Goal: Information Seeking & Learning: Compare options

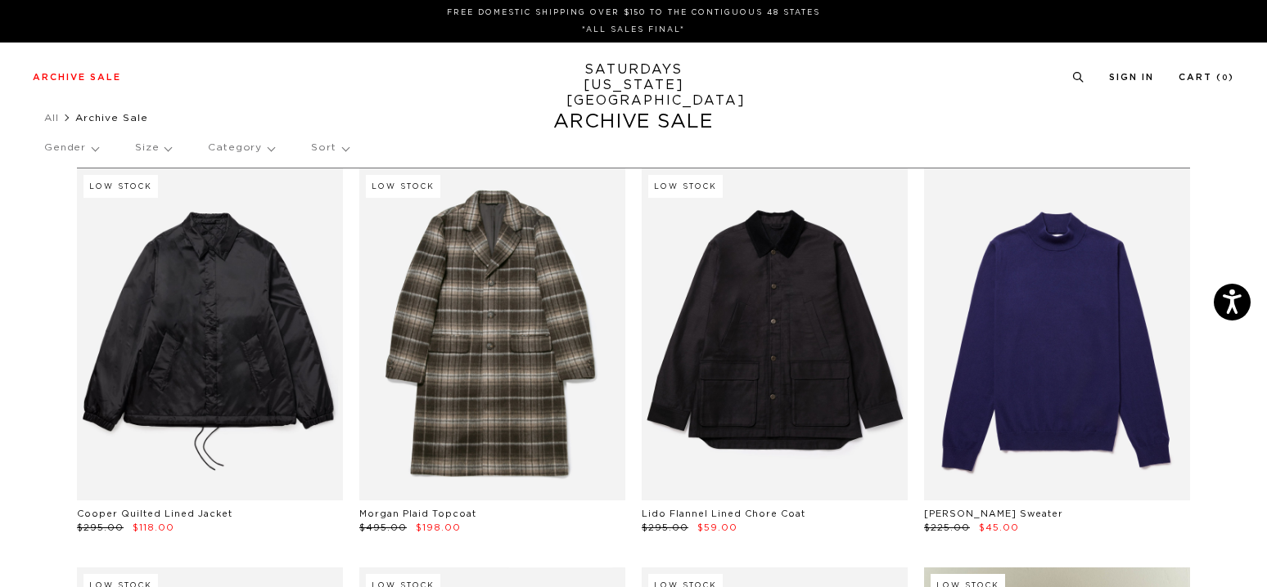
click at [87, 152] on p "Gender" at bounding box center [71, 148] width 54 height 38
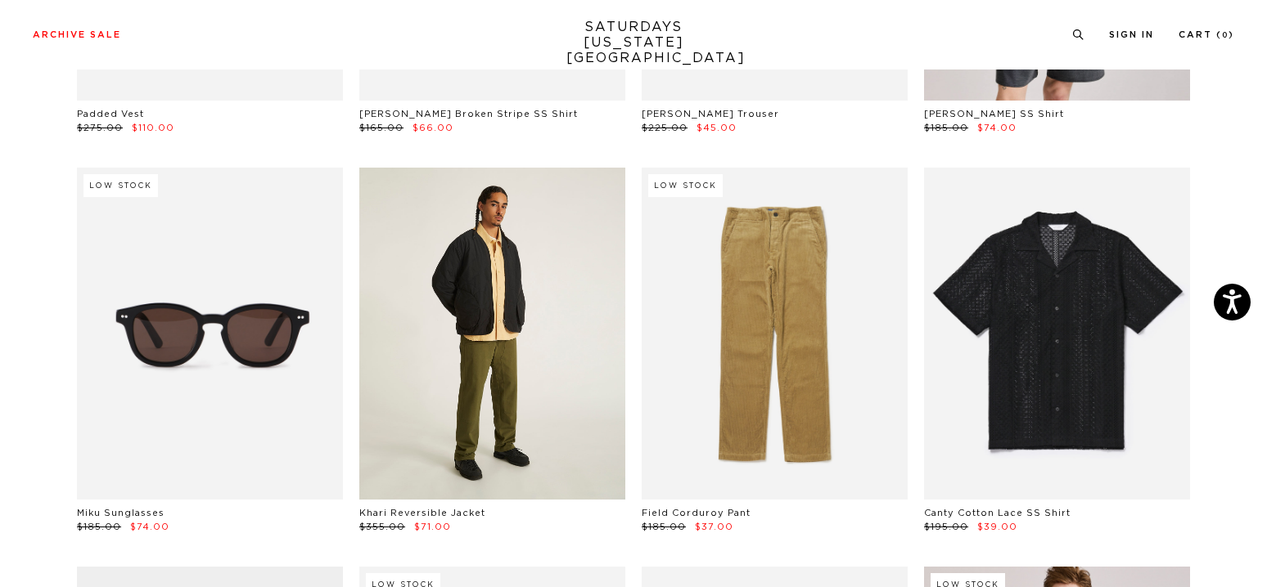
scroll to position [1636, 0]
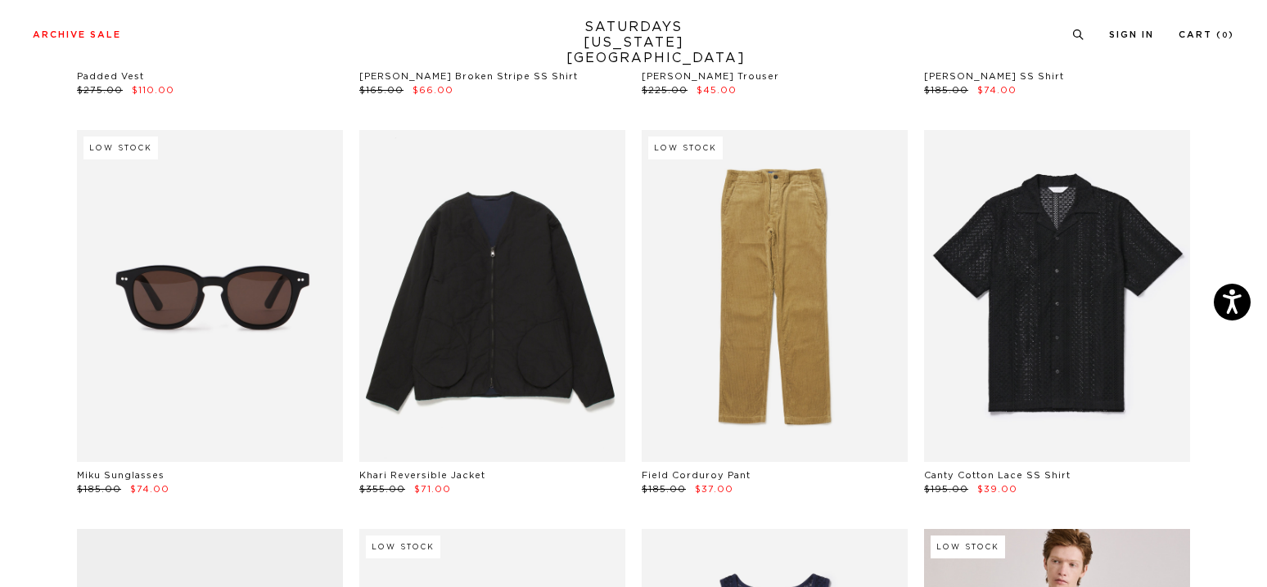
drag, startPoint x: 549, startPoint y: 218, endPoint x: 33, endPoint y: 392, distance: 544.6
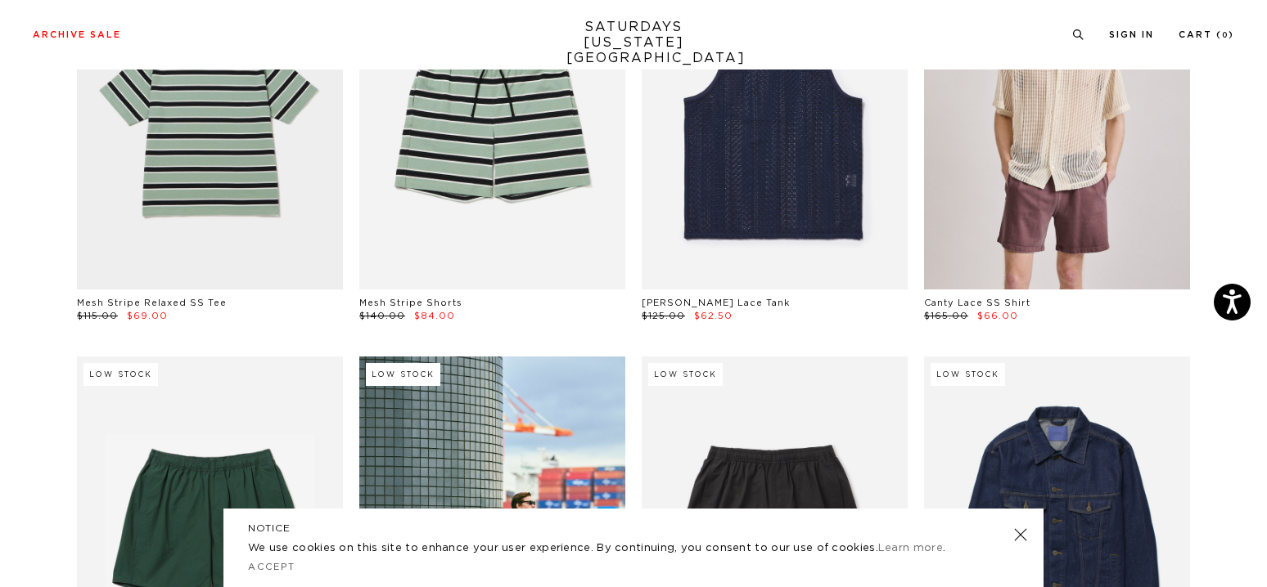
scroll to position [2454, 0]
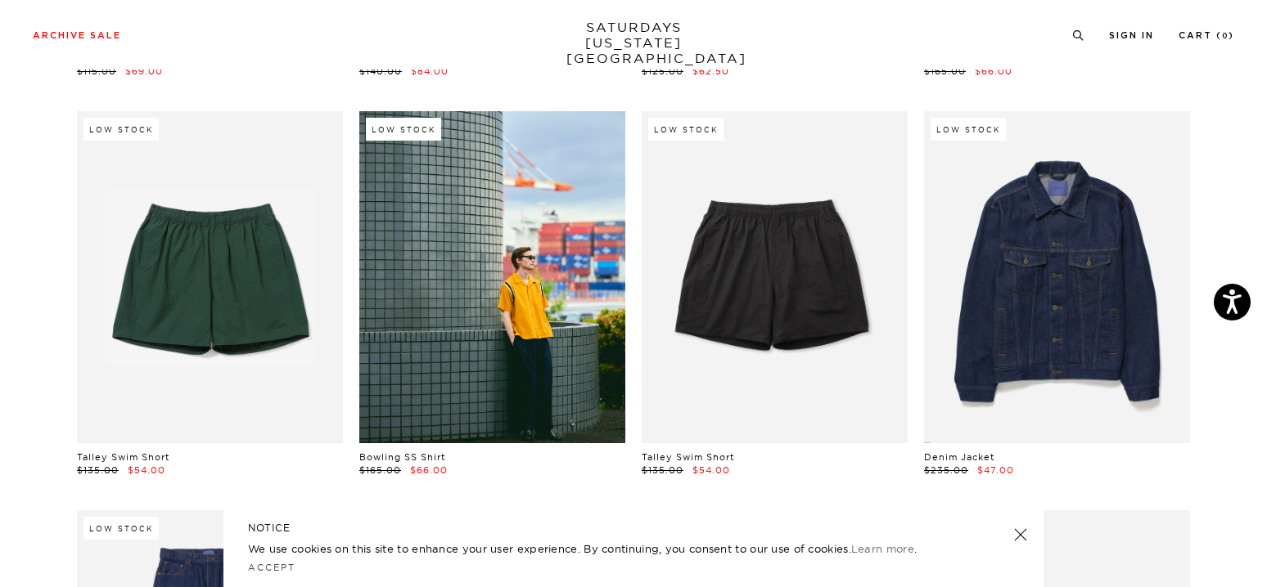
click at [1015, 536] on link at bounding box center [1020, 535] width 23 height 23
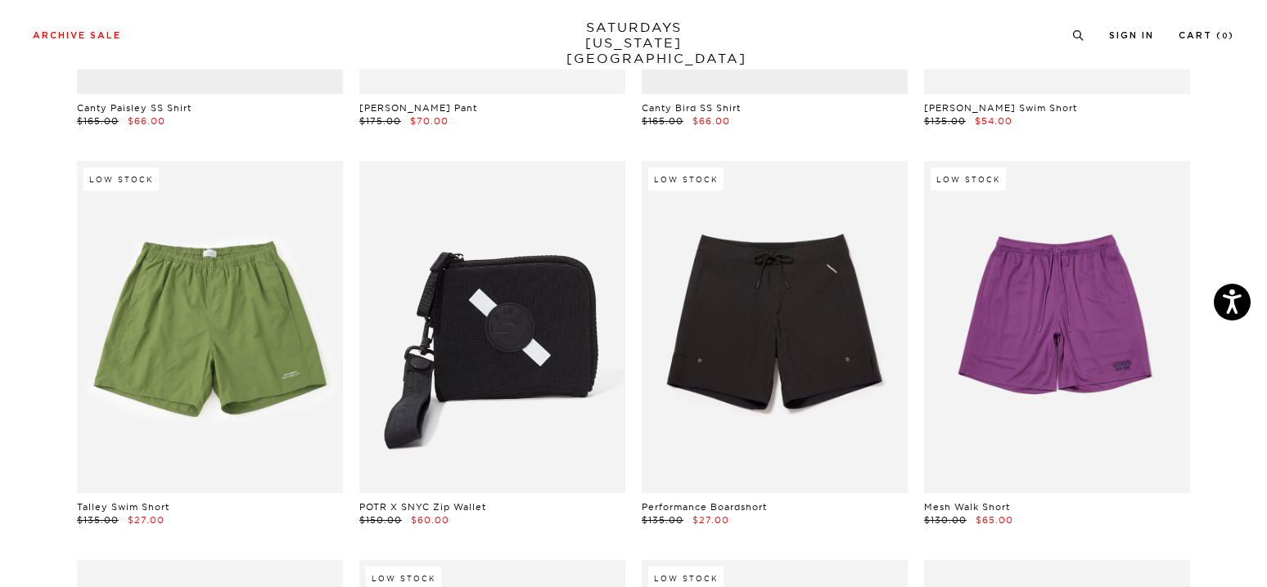
scroll to position [10391, 0]
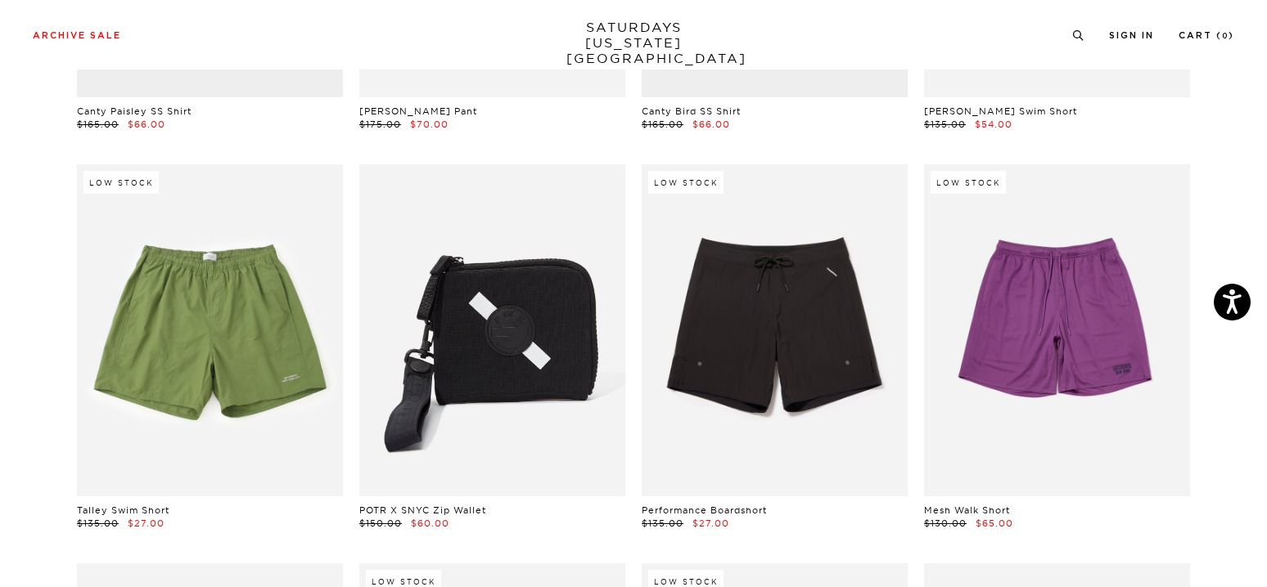
drag, startPoint x: 39, startPoint y: 444, endPoint x: 1215, endPoint y: 219, distance: 1197.0
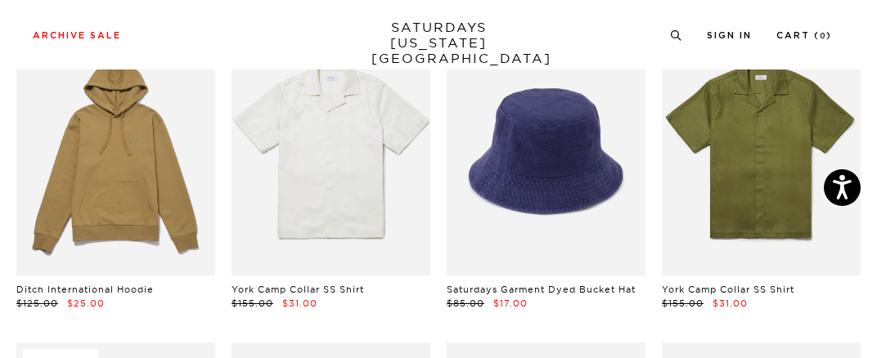
scroll to position [7116, 0]
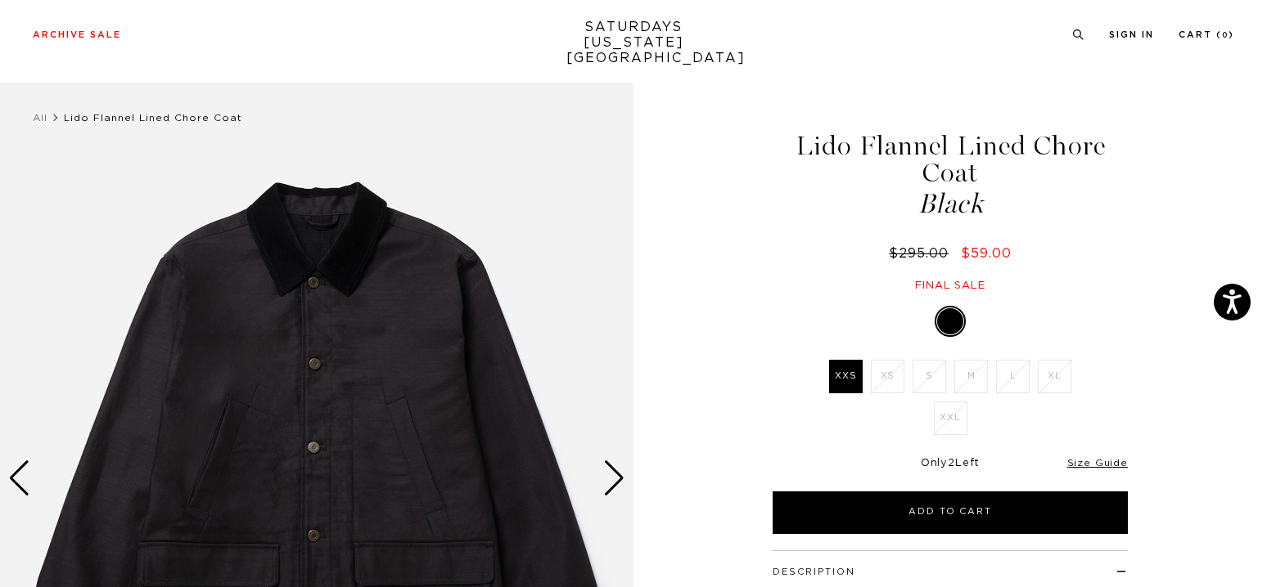
scroll to position [327, 0]
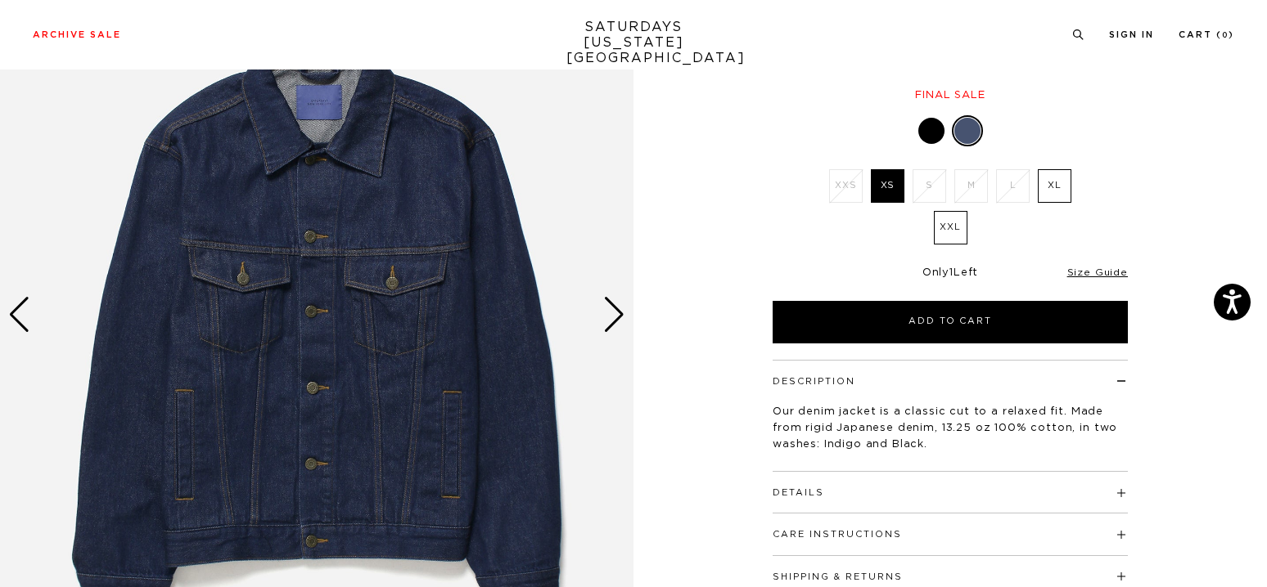
click at [614, 305] on div "Next slide" at bounding box center [614, 315] width 22 height 36
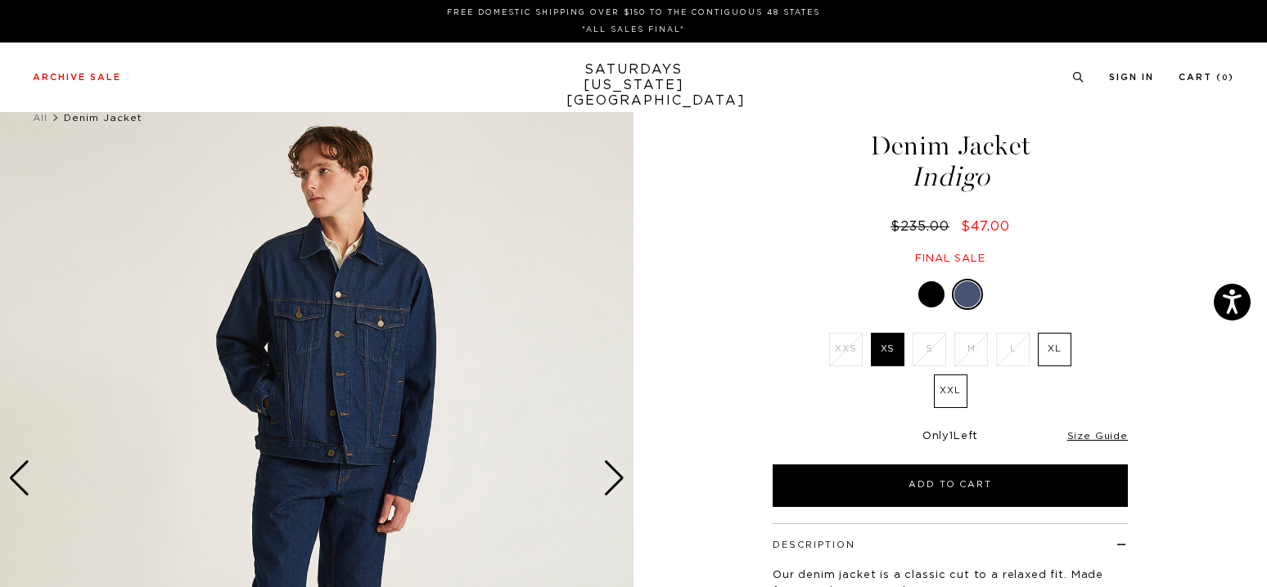
click at [611, 484] on div "Next slide" at bounding box center [614, 479] width 22 height 36
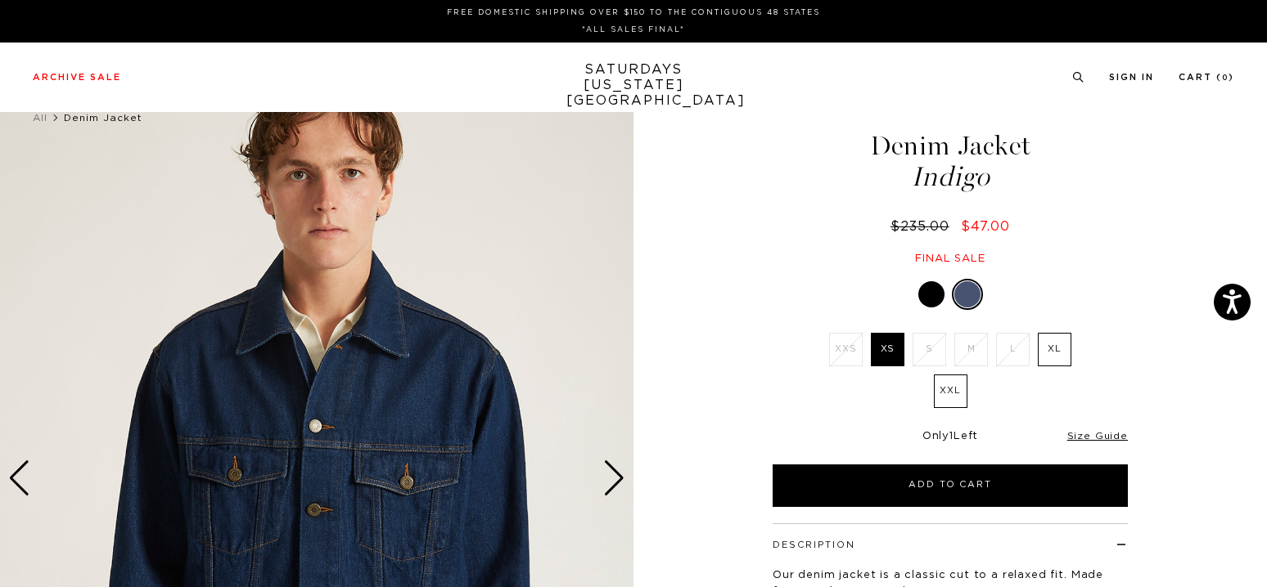
click at [611, 484] on div "Next slide" at bounding box center [614, 479] width 22 height 36
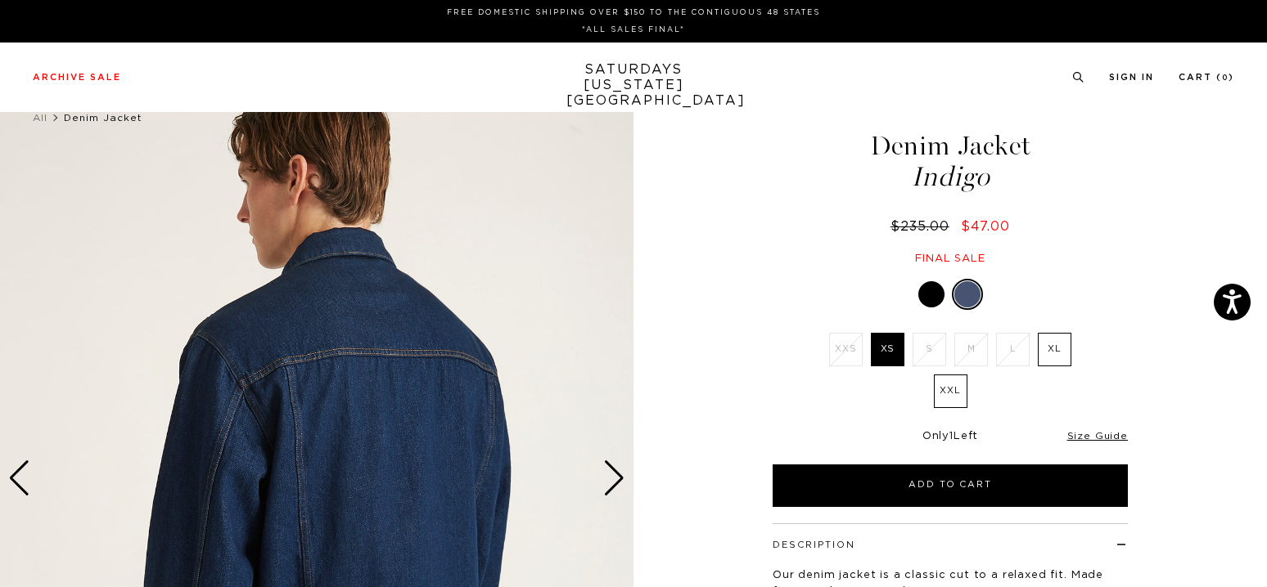
click at [611, 484] on div "Next slide" at bounding box center [614, 479] width 22 height 36
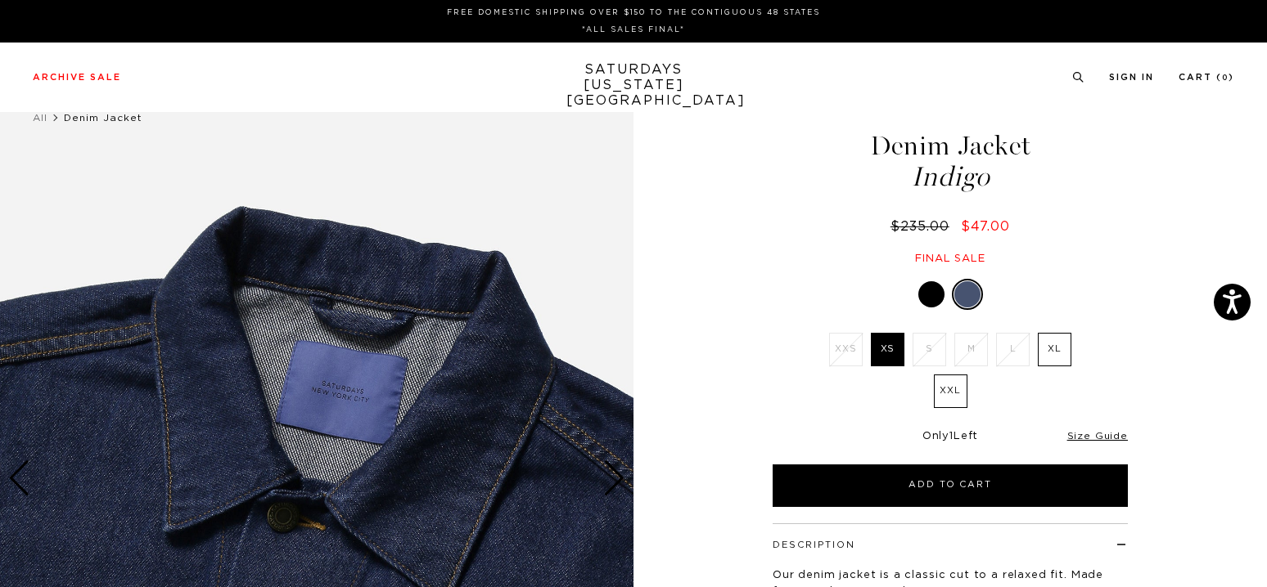
click at [611, 484] on div "Next slide" at bounding box center [614, 479] width 22 height 36
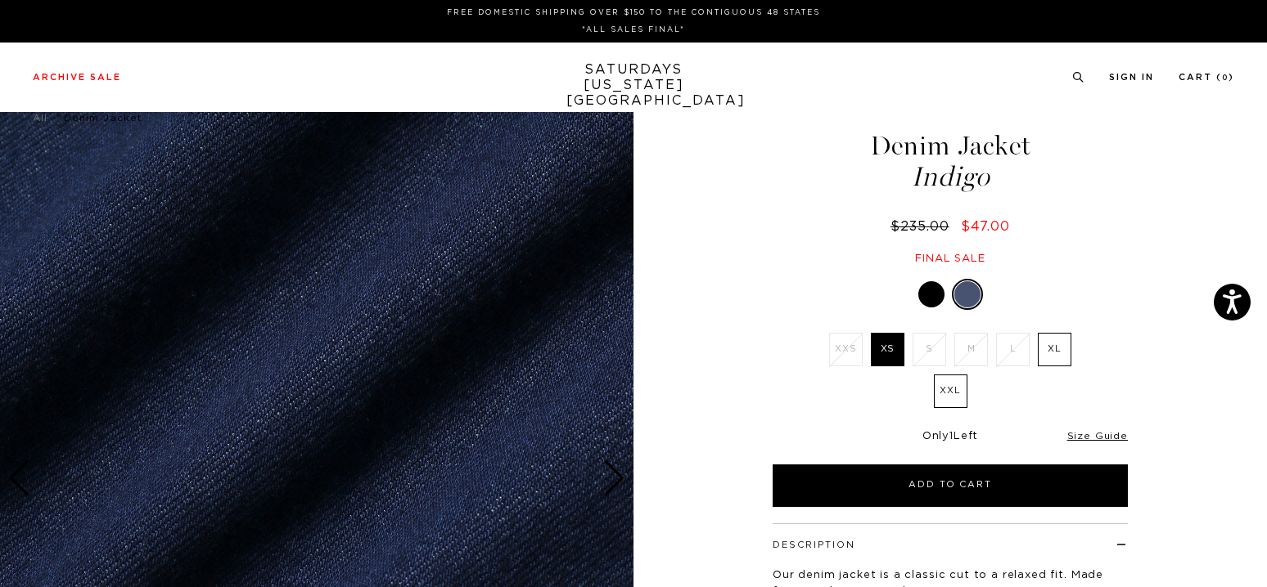
click at [611, 484] on div "Next slide" at bounding box center [614, 479] width 22 height 36
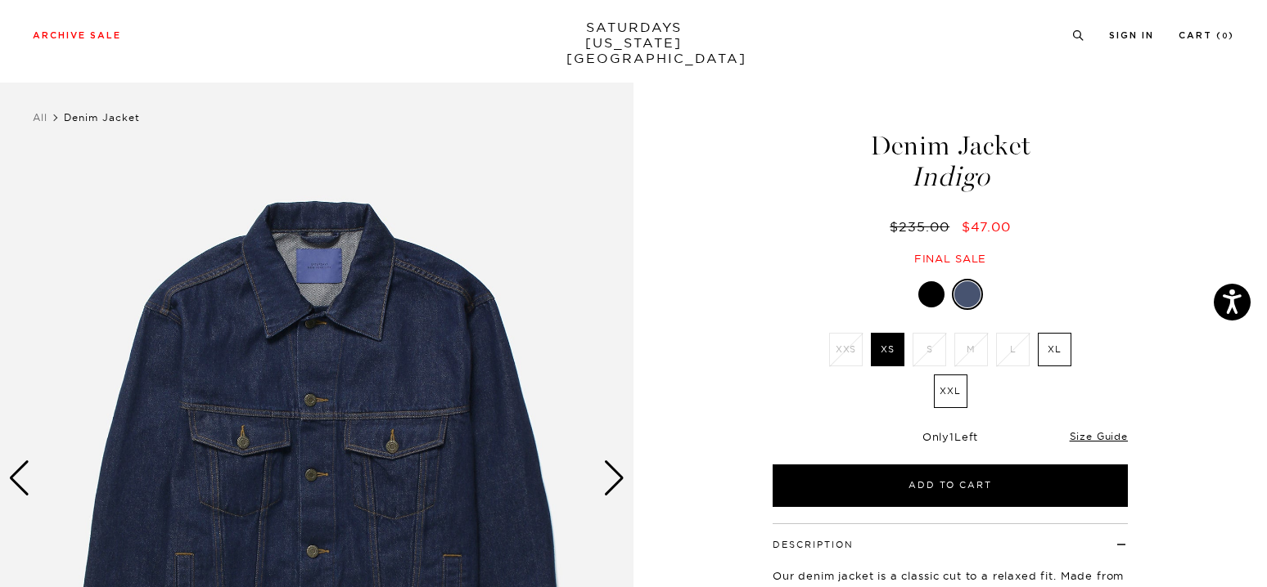
scroll to position [245, 0]
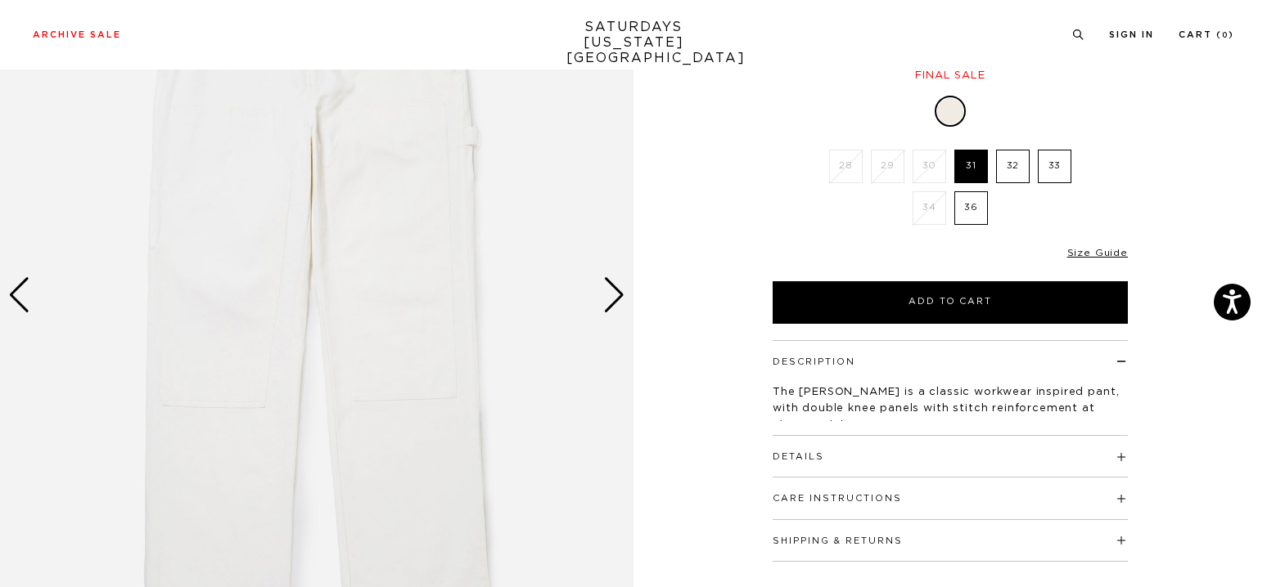
scroll to position [164, 0]
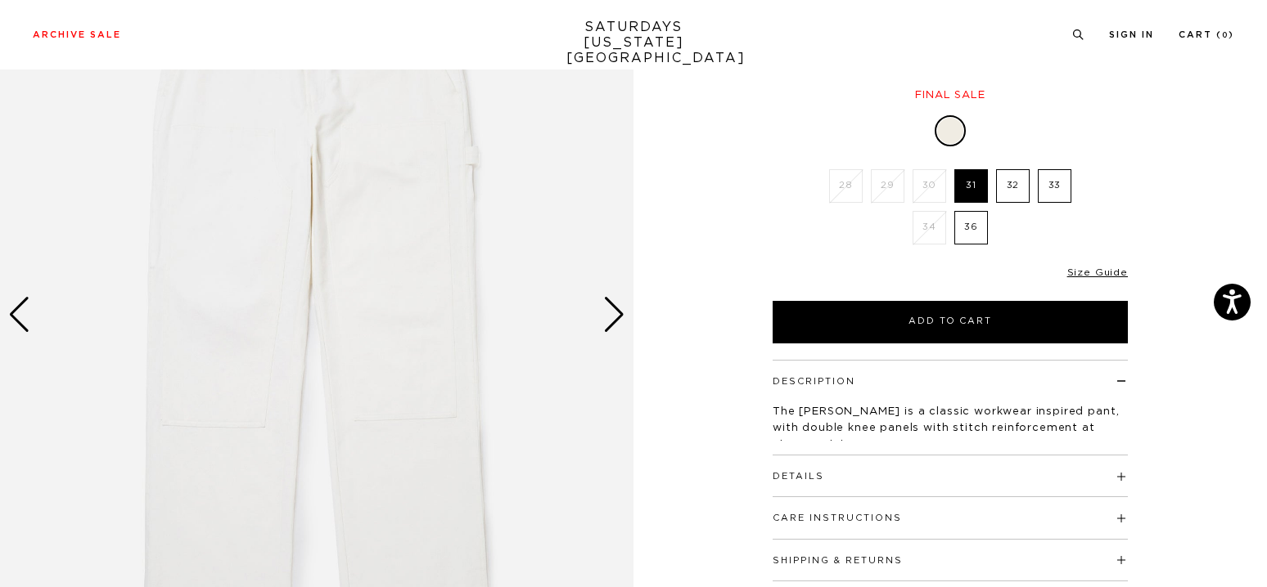
click at [623, 313] on div "Next slide" at bounding box center [614, 315] width 22 height 36
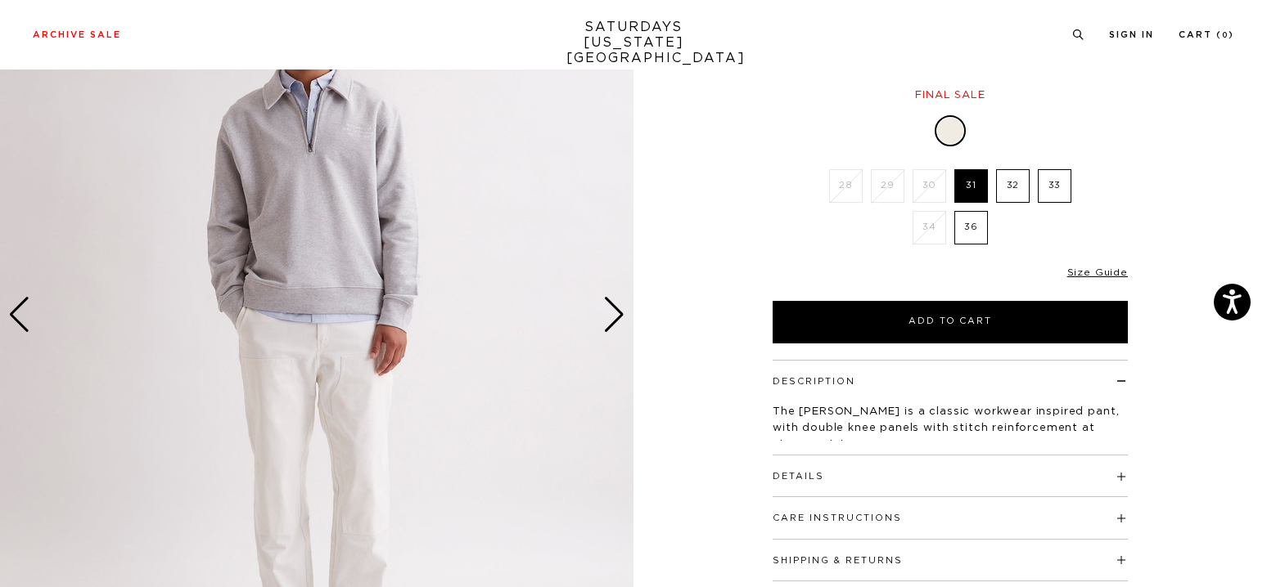
click at [618, 313] on div "Next slide" at bounding box center [614, 315] width 22 height 36
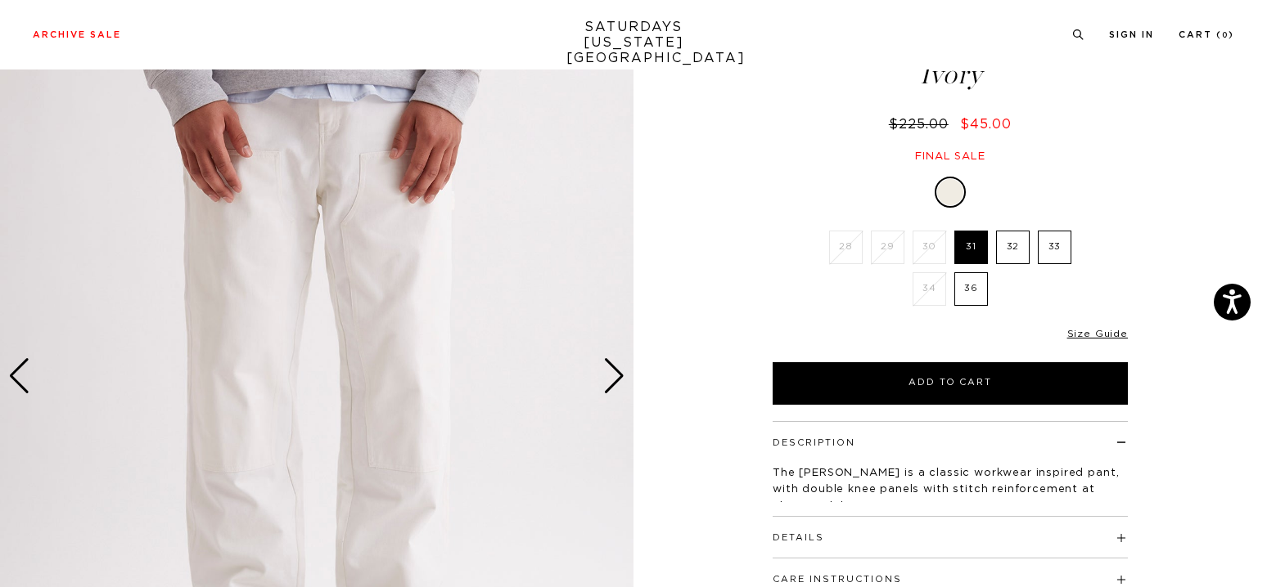
scroll to position [0, 0]
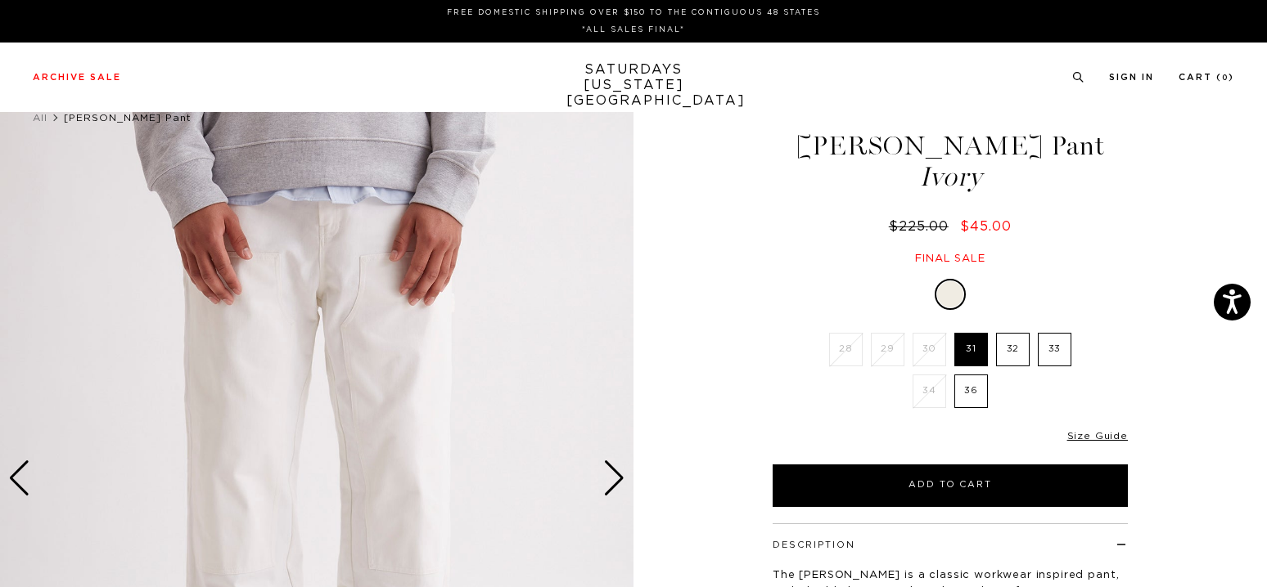
click at [614, 479] on div "Next slide" at bounding box center [614, 479] width 22 height 36
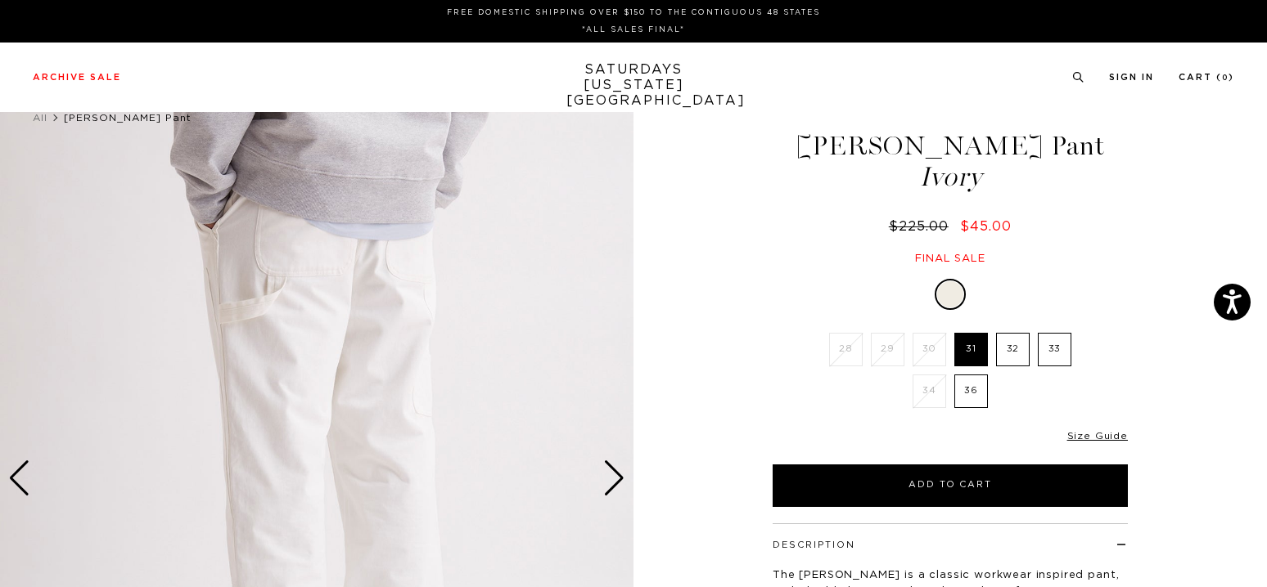
click at [614, 479] on div "Next slide" at bounding box center [614, 479] width 22 height 36
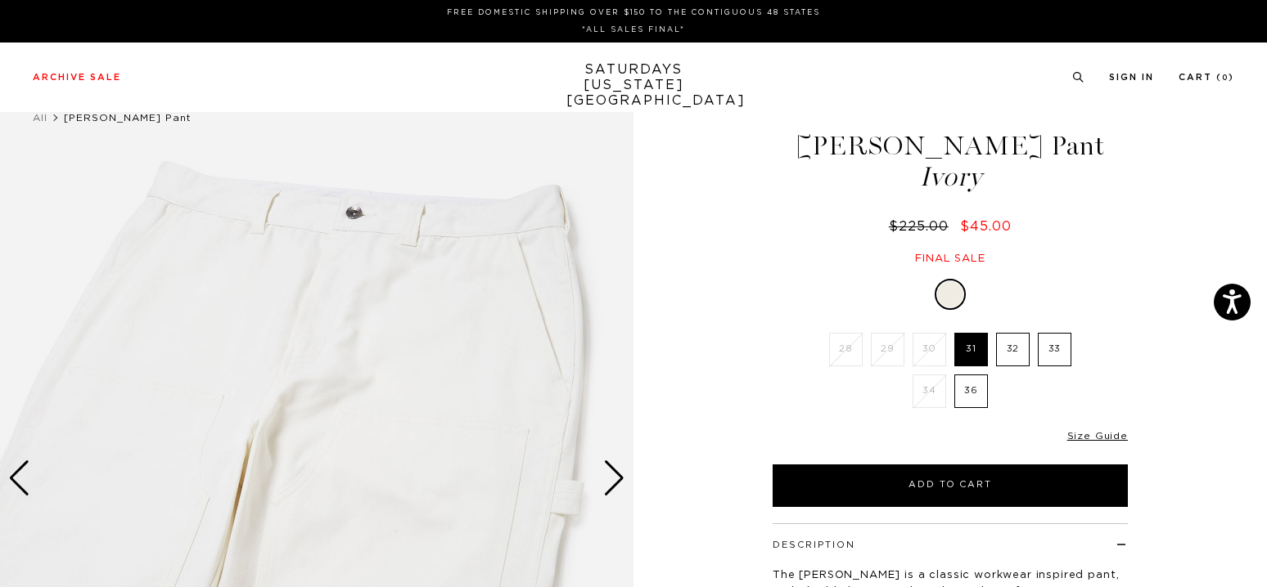
click at [614, 479] on div "Next slide" at bounding box center [614, 479] width 22 height 36
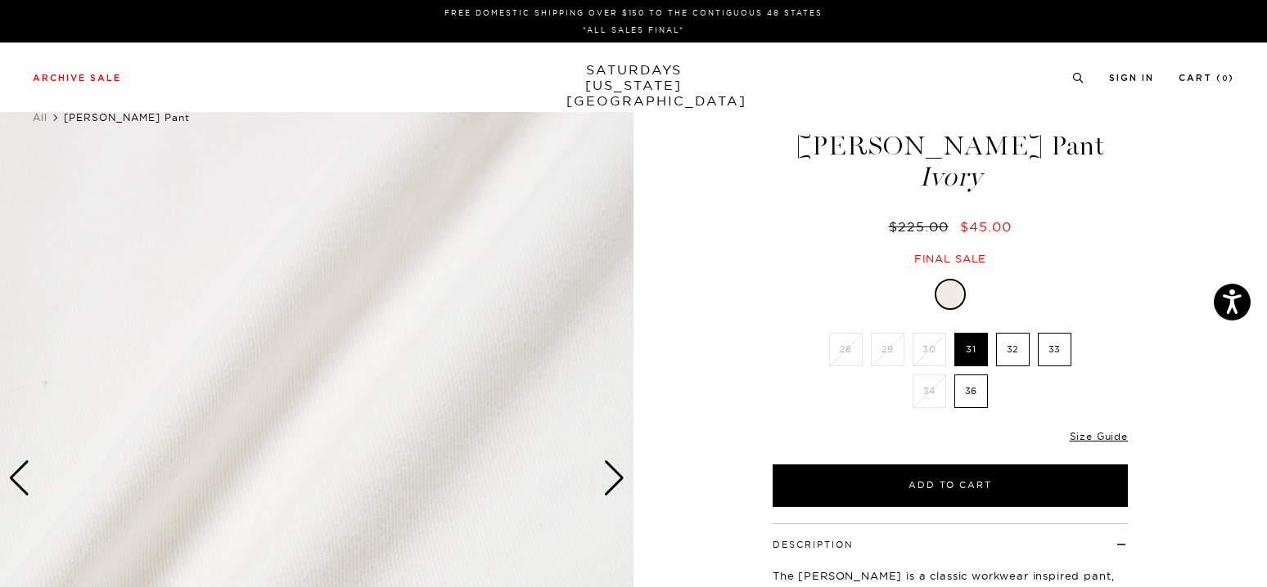
click at [614, 479] on div "Next slide" at bounding box center [614, 479] width 22 height 36
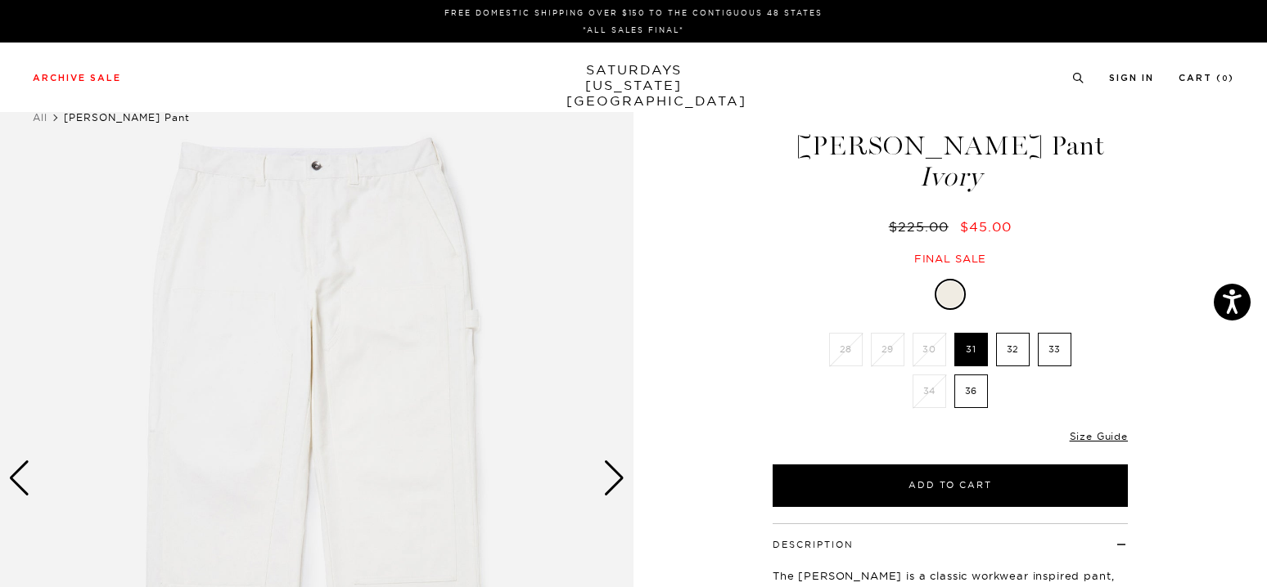
click at [1044, 345] on label "33" at bounding box center [1054, 350] width 34 height 34
click at [0, 0] on input "33" at bounding box center [0, 0] width 0 height 0
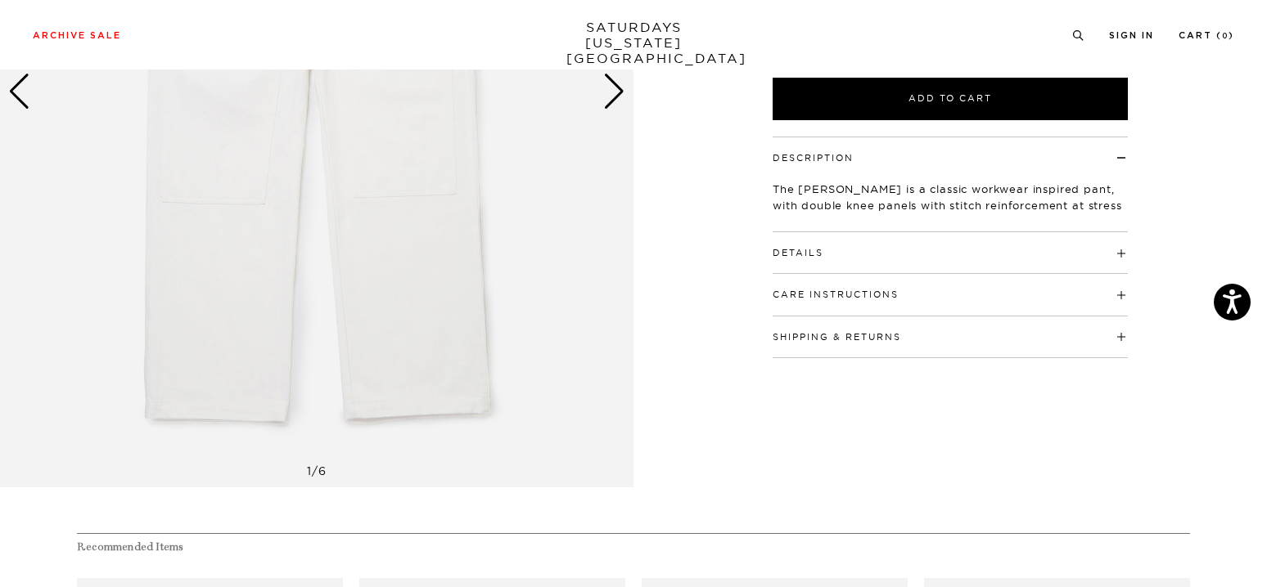
scroll to position [409, 0]
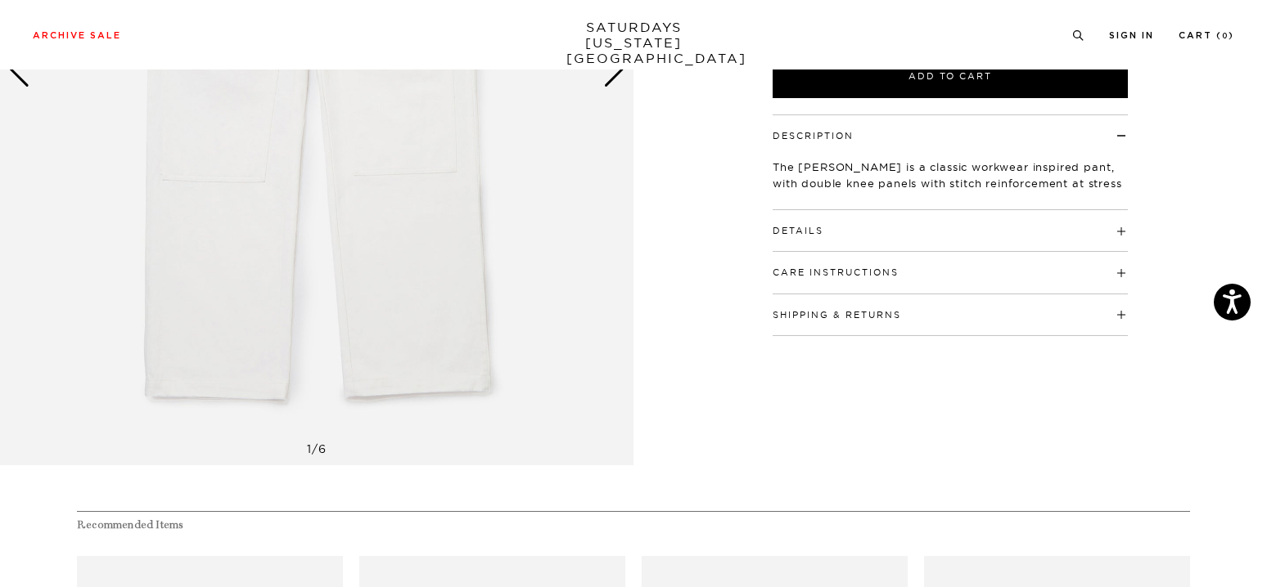
click at [812, 315] on button "Shipping & Returns" at bounding box center [836, 315] width 128 height 9
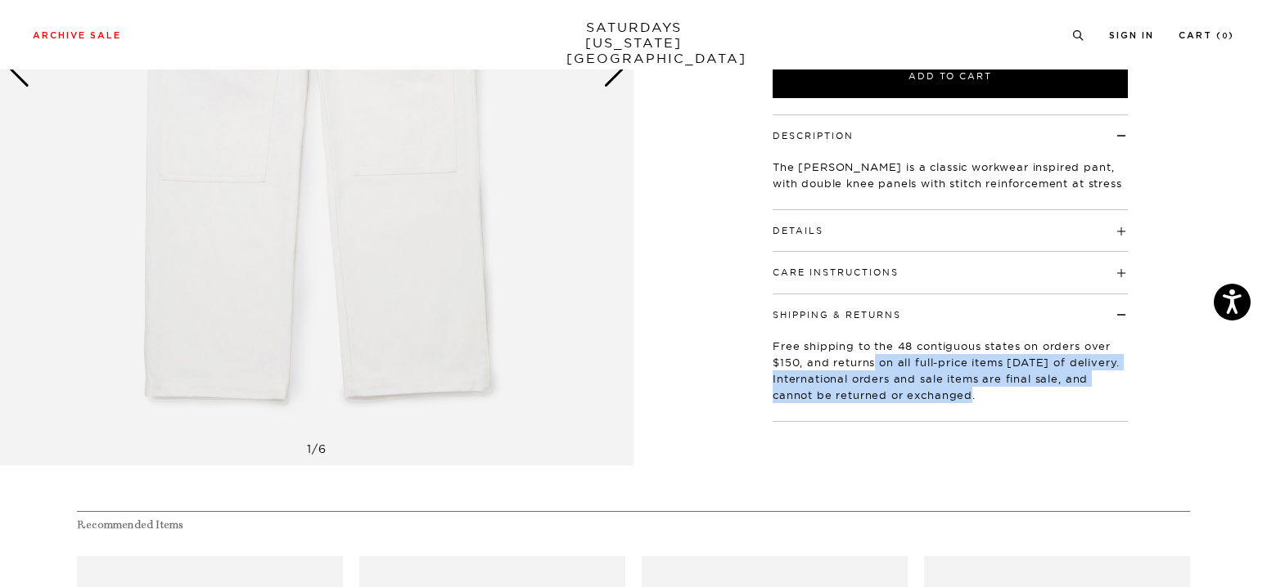
drag, startPoint x: 876, startPoint y: 359, endPoint x: 942, endPoint y: 402, distance: 78.1
click at [942, 402] on p "Free shipping to the 48 contiguous states on orders over $150, and returns on a…" at bounding box center [949, 370] width 355 height 65
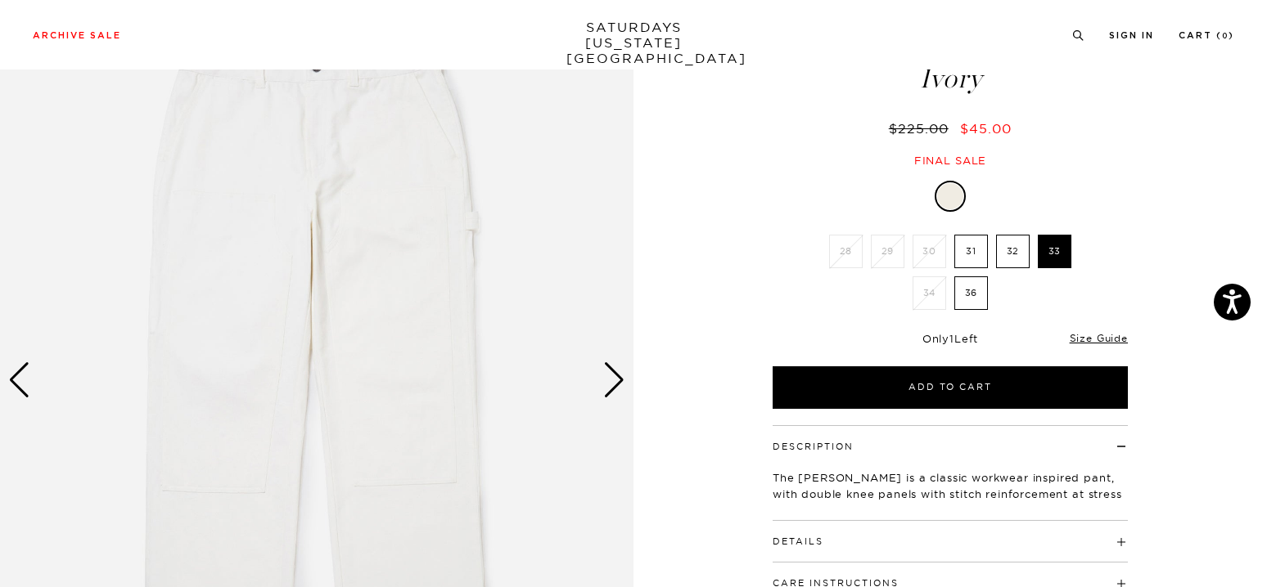
scroll to position [327, 0]
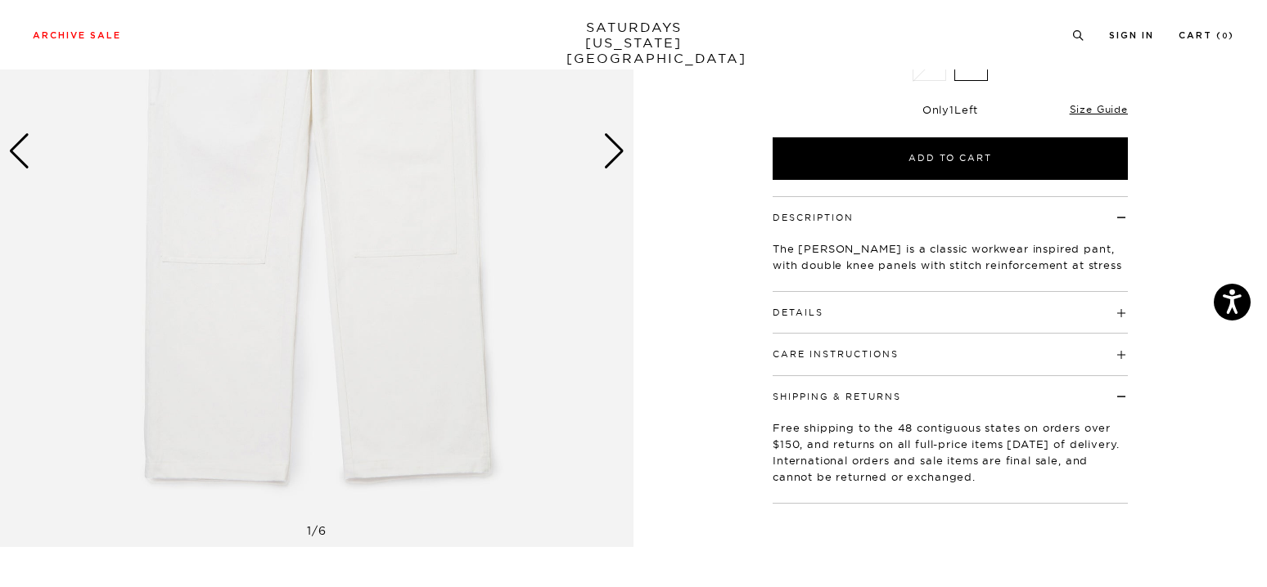
click at [838, 316] on h4 "Details" at bounding box center [949, 305] width 355 height 27
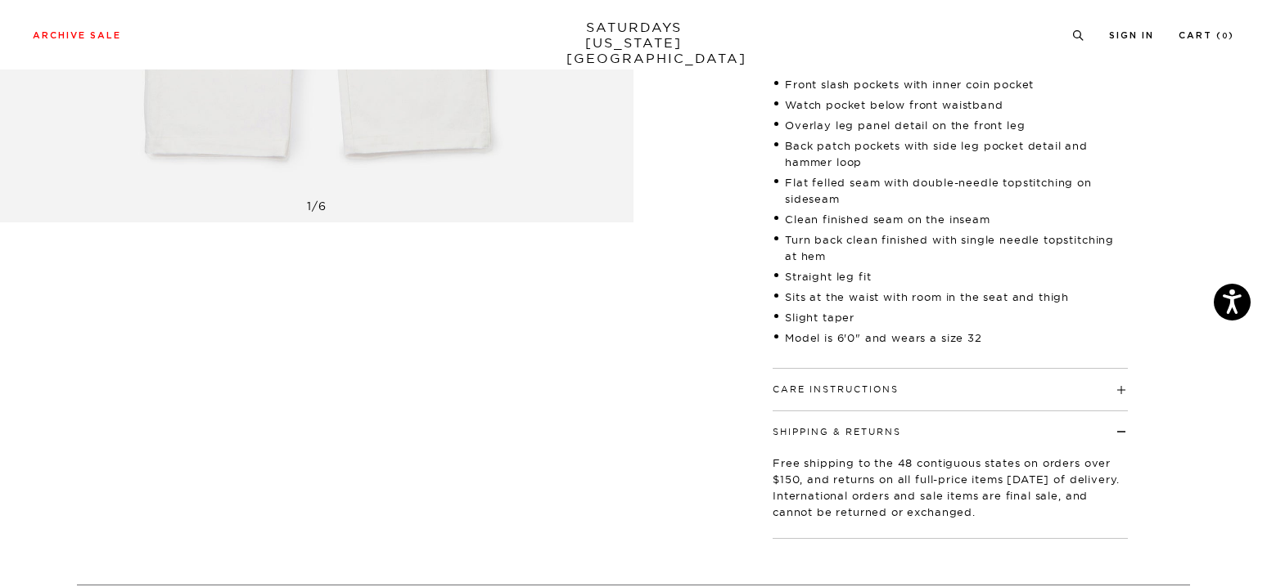
scroll to position [655, 0]
click at [836, 391] on button "Care Instructions" at bounding box center [835, 387] width 126 height 9
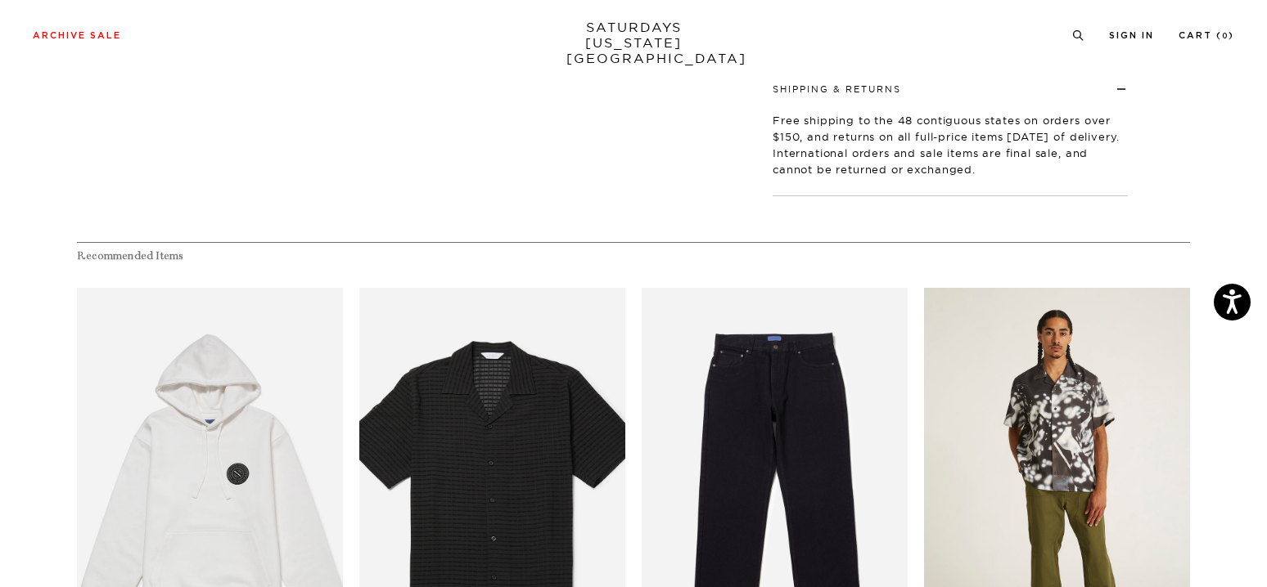
scroll to position [1145, 0]
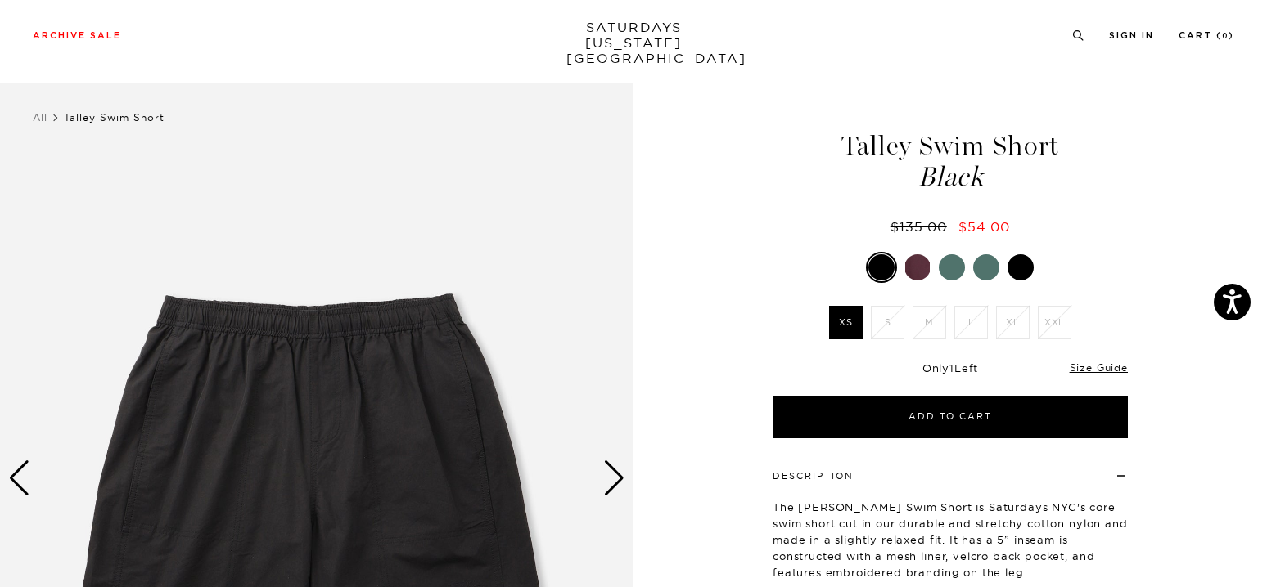
scroll to position [82, 0]
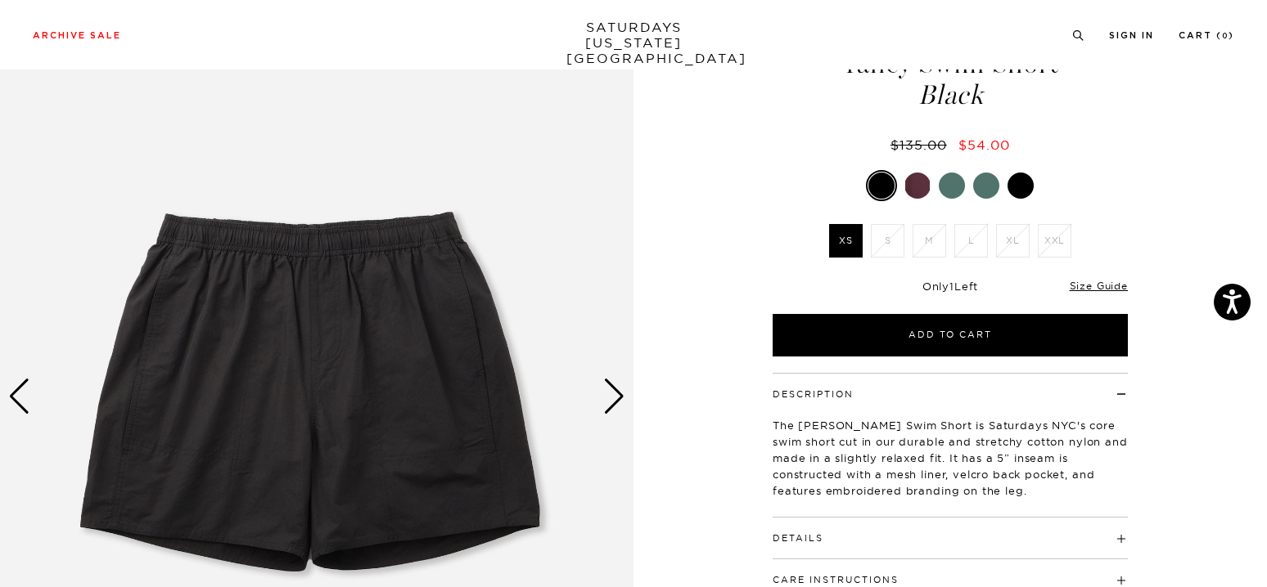
click at [1013, 188] on div at bounding box center [1020, 186] width 26 height 26
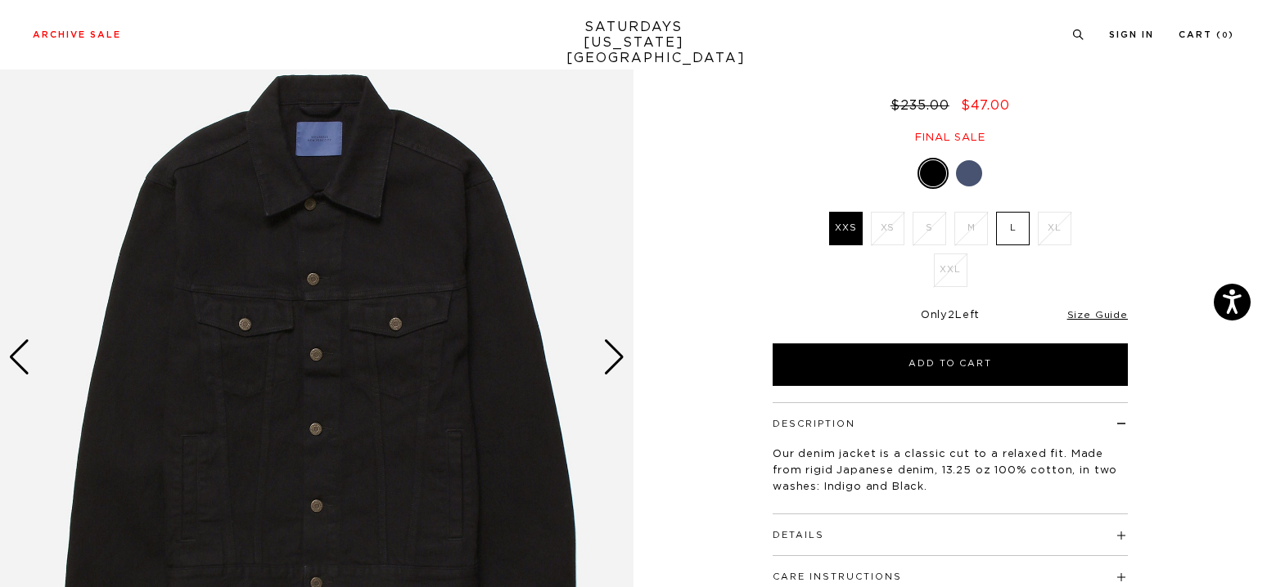
scroll to position [82, 0]
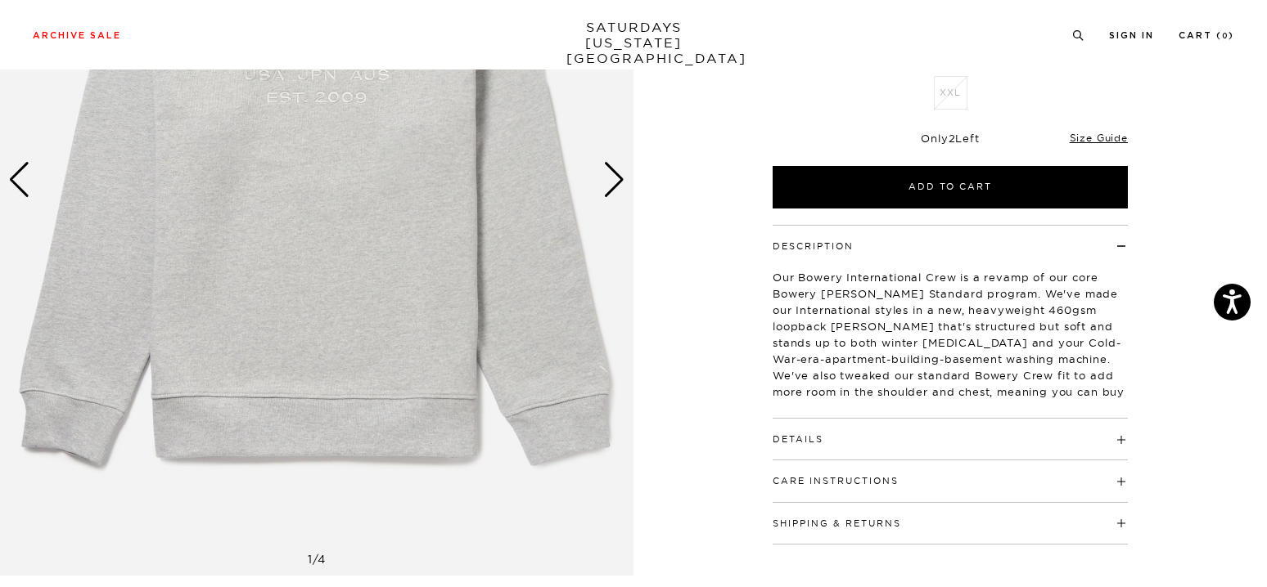
scroll to position [327, 0]
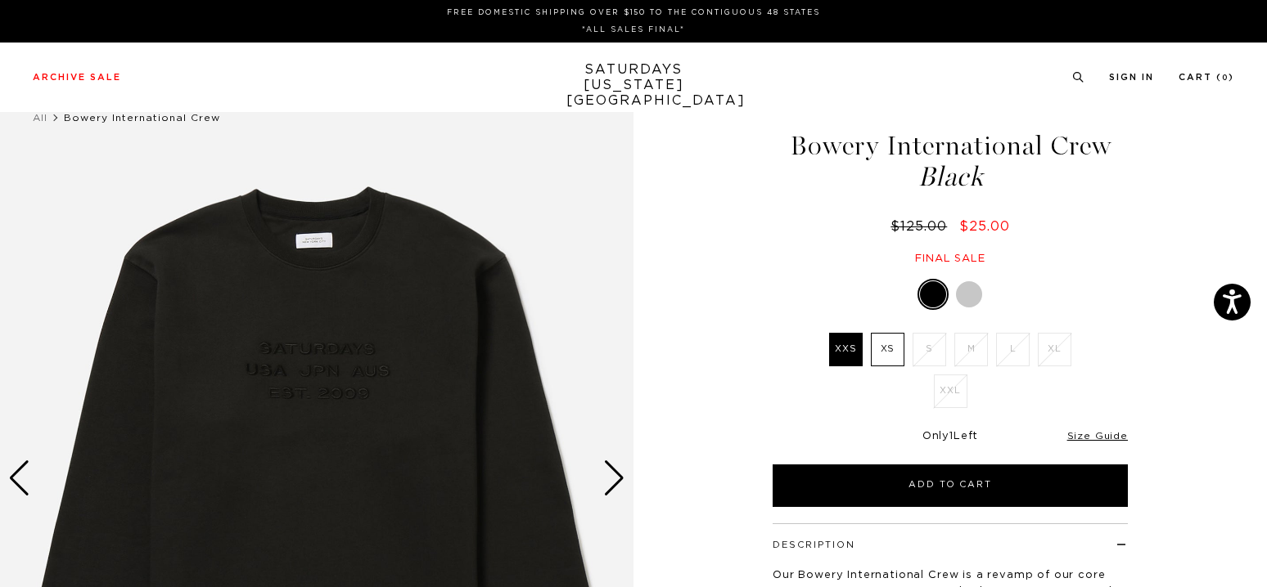
click at [612, 487] on div "Next slide" at bounding box center [614, 479] width 22 height 36
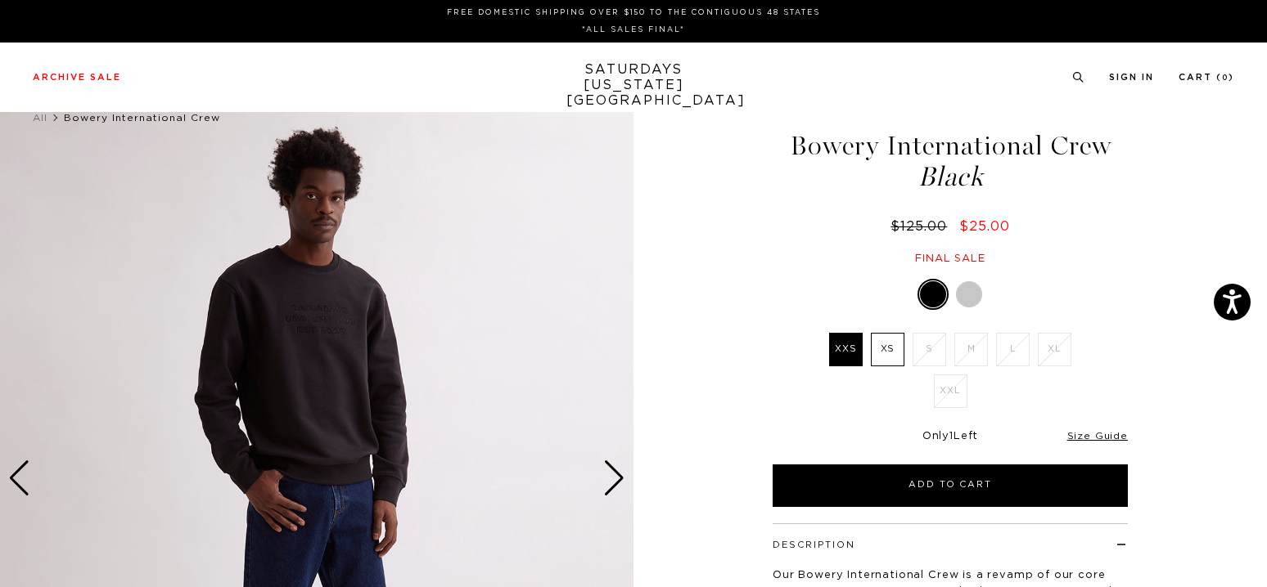
click at [612, 487] on div "Next slide" at bounding box center [614, 479] width 22 height 36
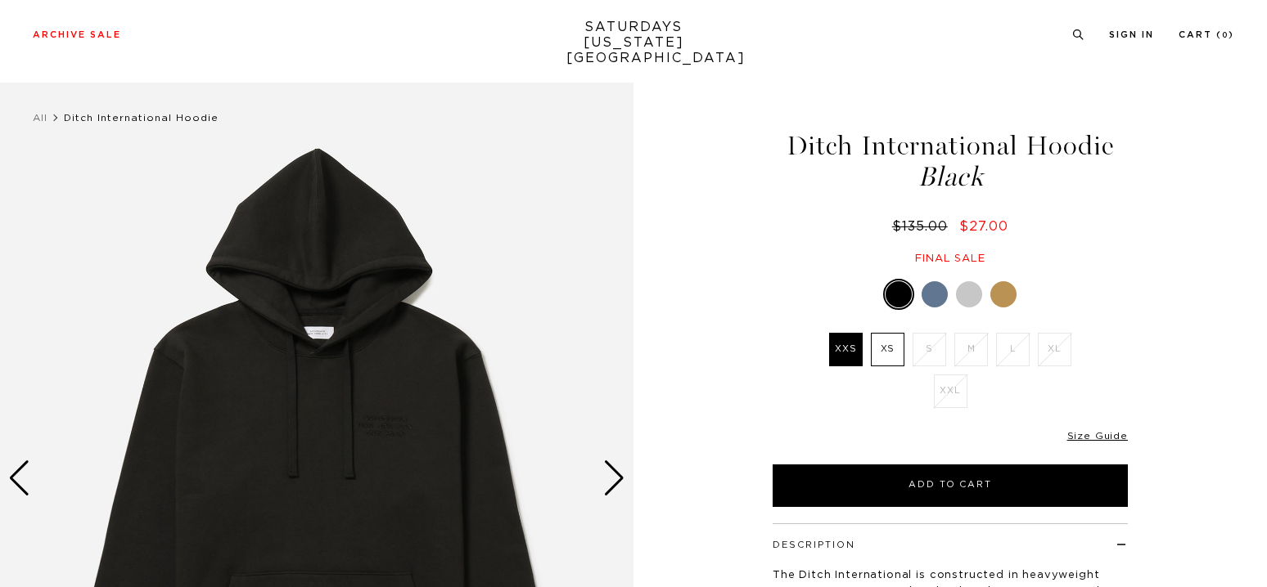
scroll to position [82, 0]
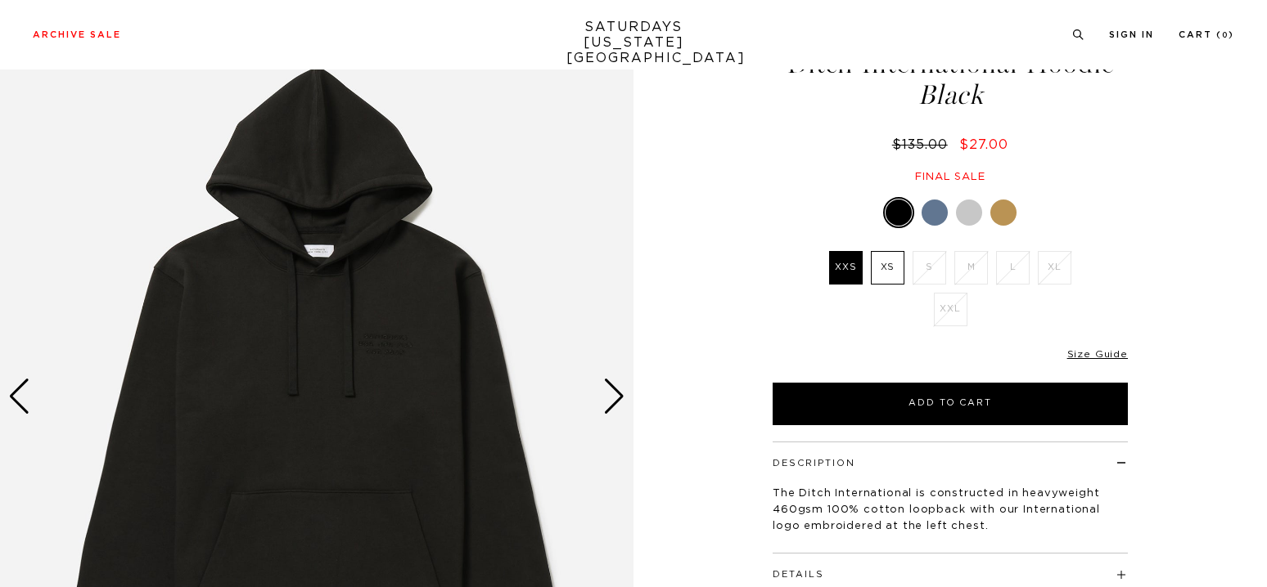
click at [932, 217] on div at bounding box center [934, 213] width 26 height 26
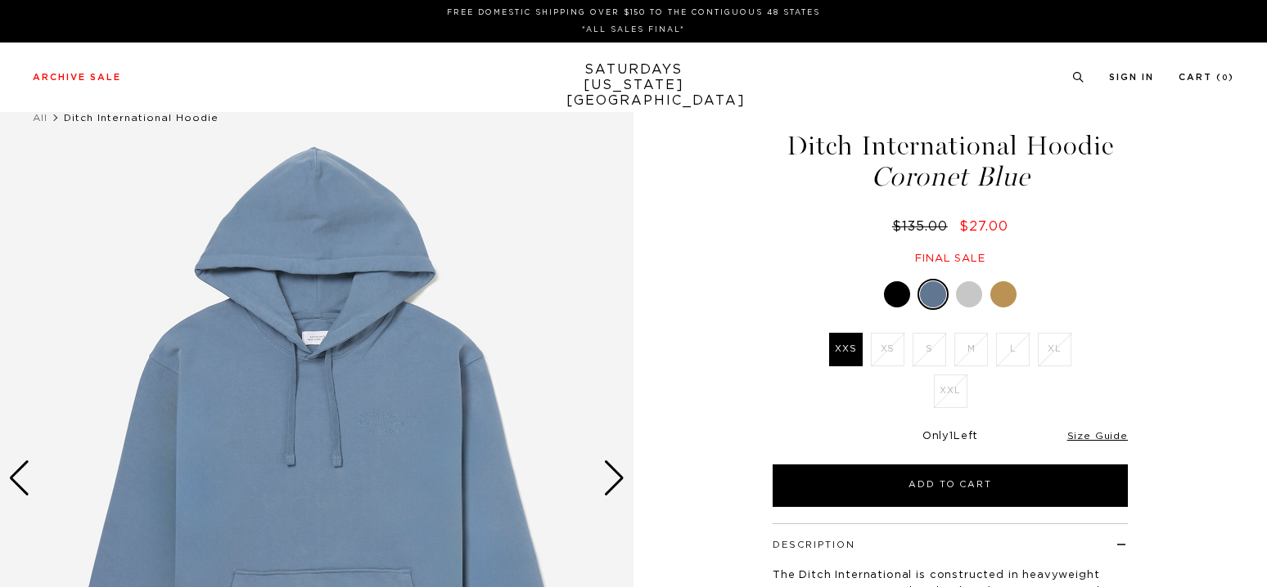
click at [974, 292] on div at bounding box center [969, 294] width 26 height 26
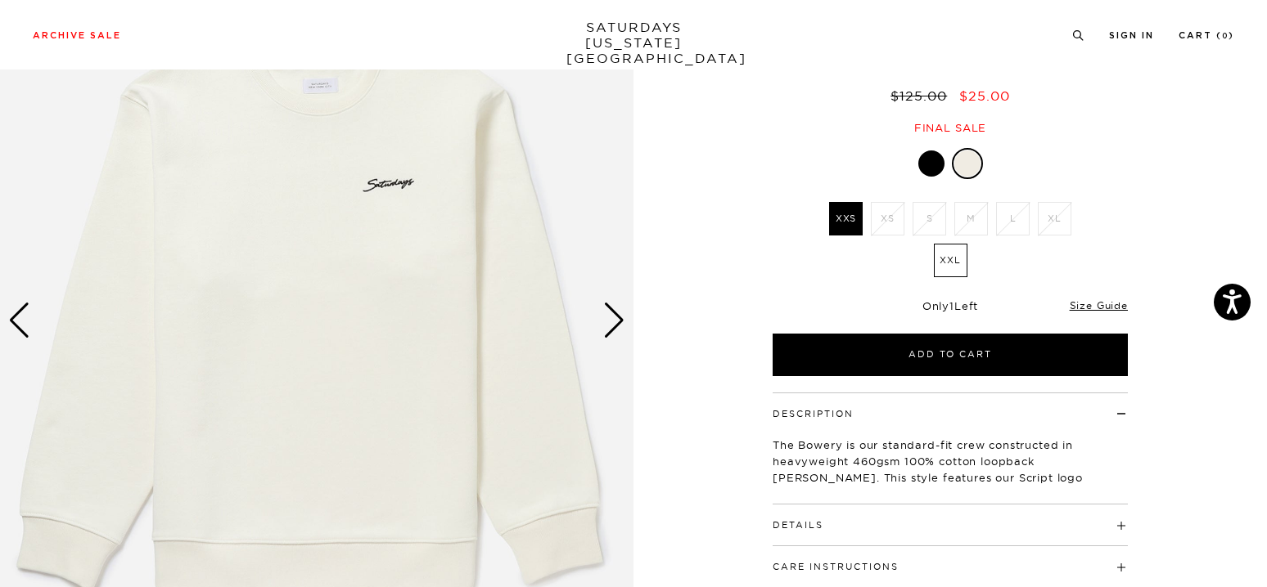
scroll to position [164, 0]
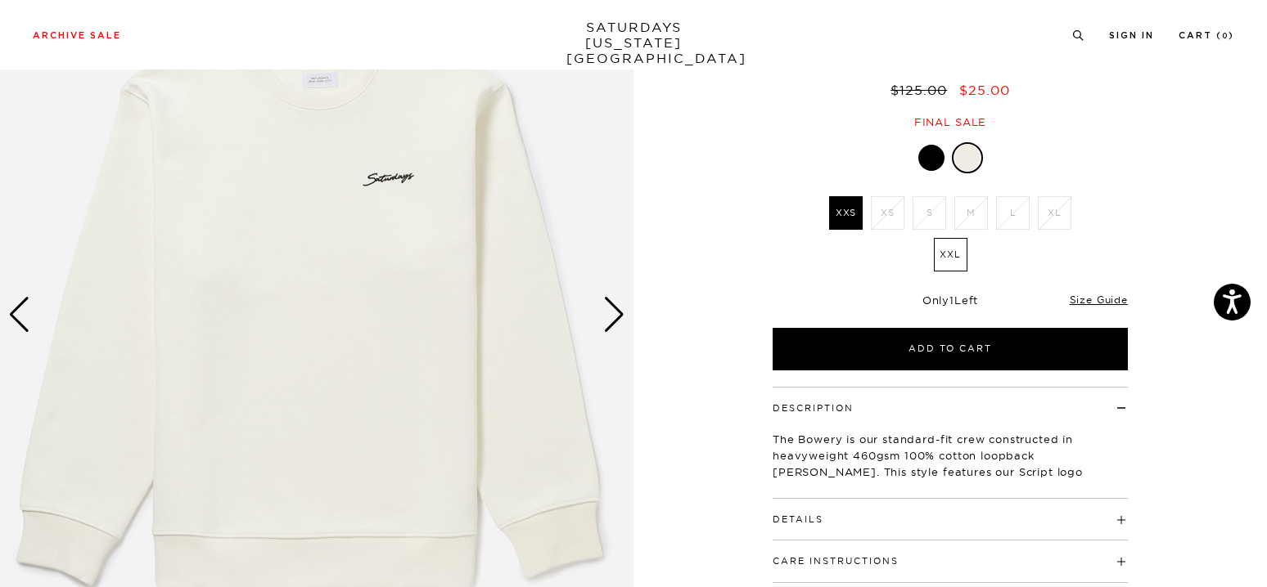
click at [619, 312] on div "Next slide" at bounding box center [614, 315] width 22 height 36
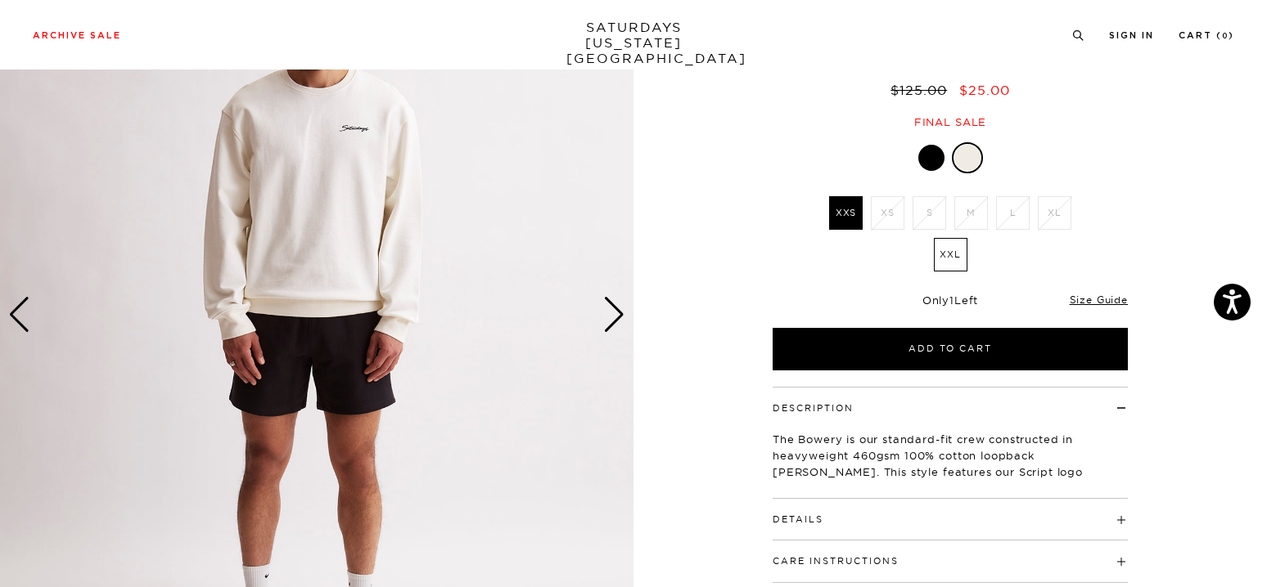
click at [619, 312] on div "Next slide" at bounding box center [614, 315] width 22 height 36
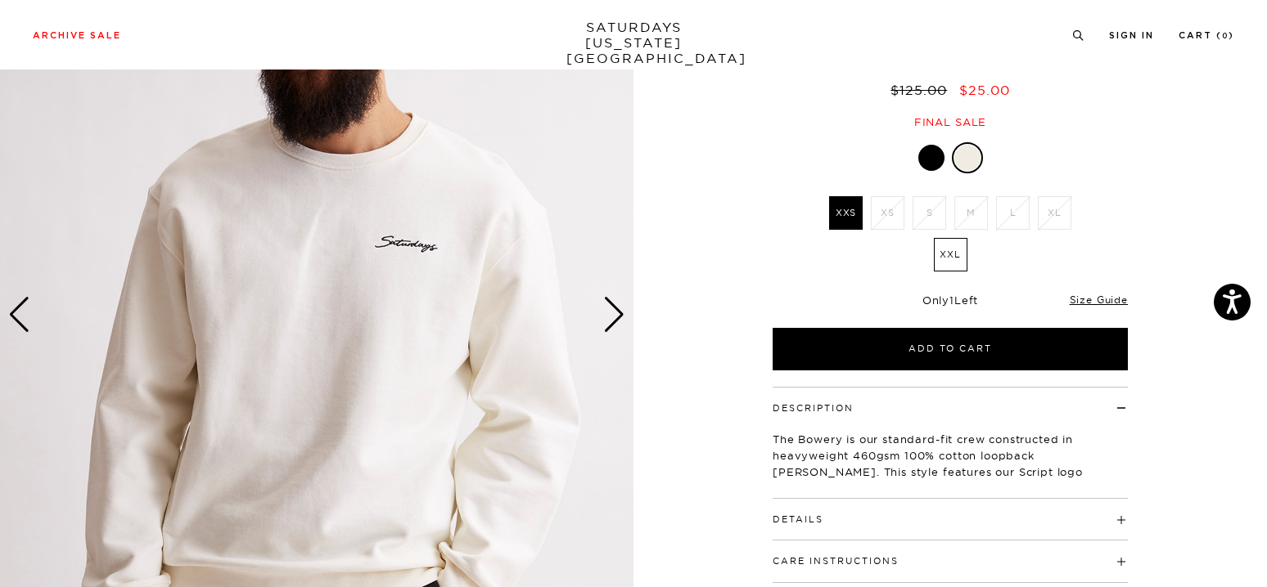
click at [619, 312] on div "Next slide" at bounding box center [614, 315] width 22 height 36
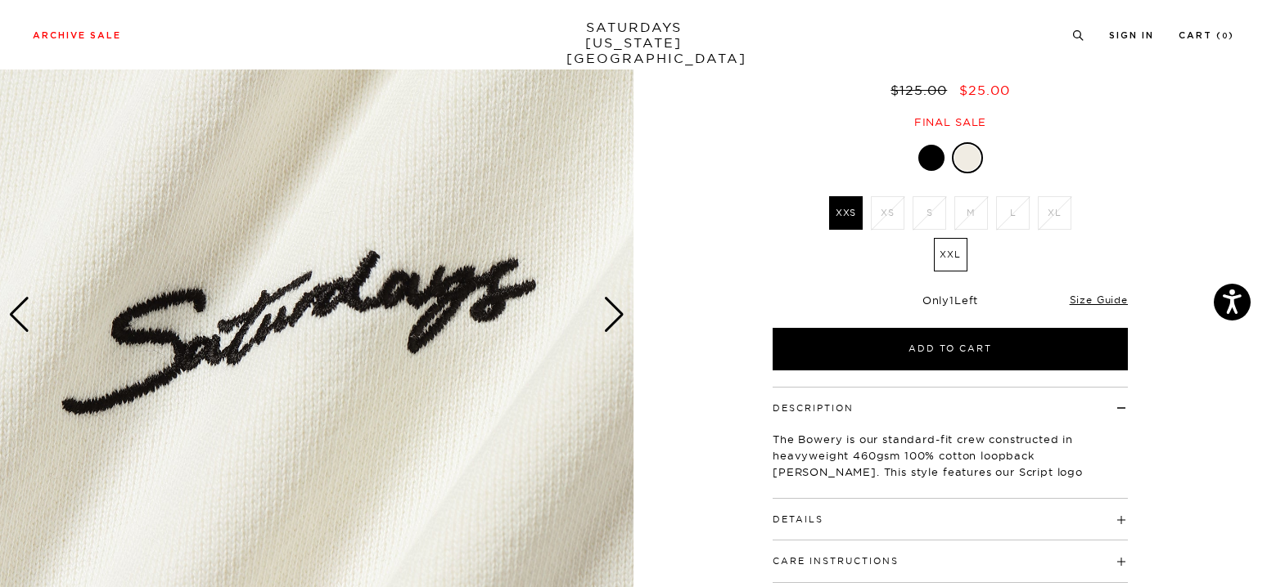
click at [619, 312] on div "Next slide" at bounding box center [614, 315] width 22 height 36
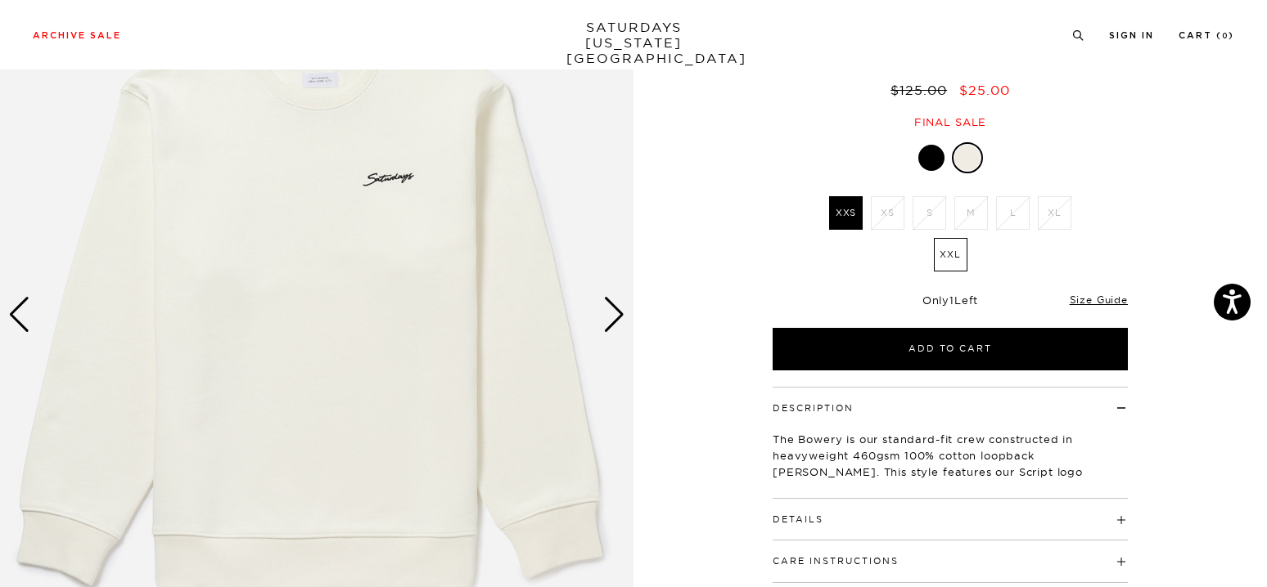
click at [619, 312] on div "Next slide" at bounding box center [614, 315] width 22 height 36
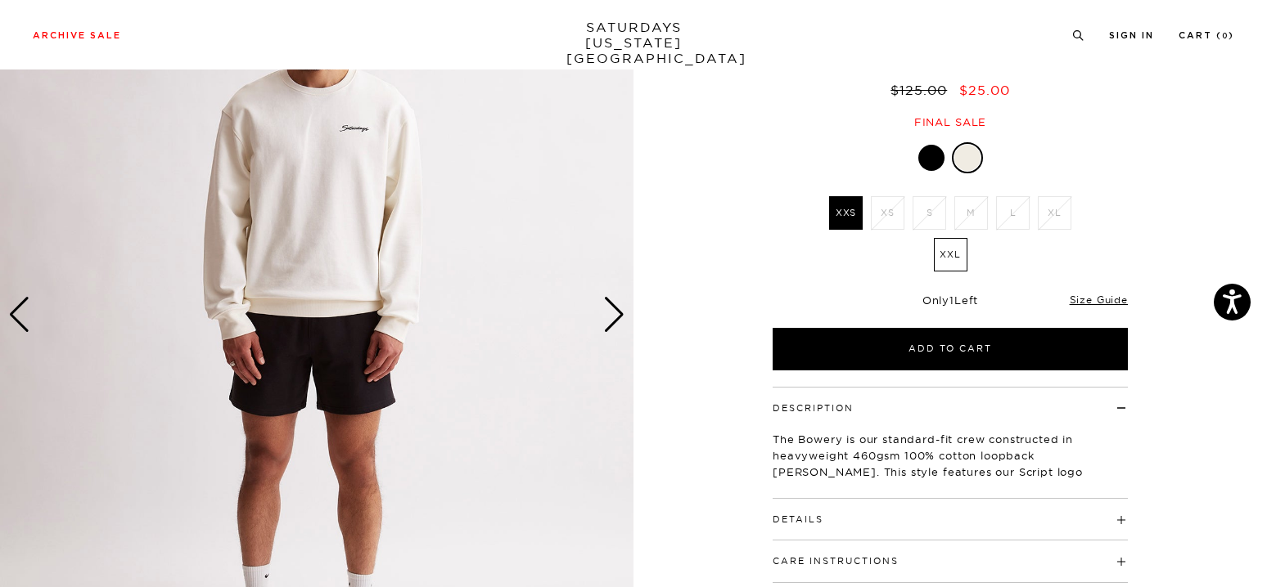
click at [619, 312] on div "Next slide" at bounding box center [614, 315] width 22 height 36
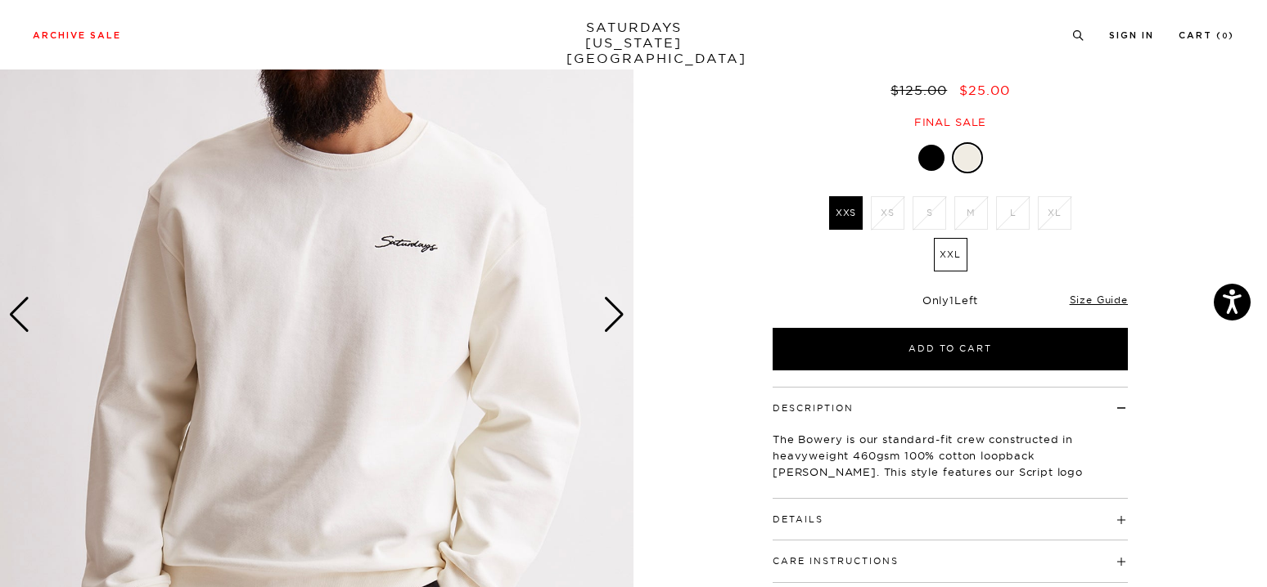
click at [619, 312] on div "Next slide" at bounding box center [614, 315] width 22 height 36
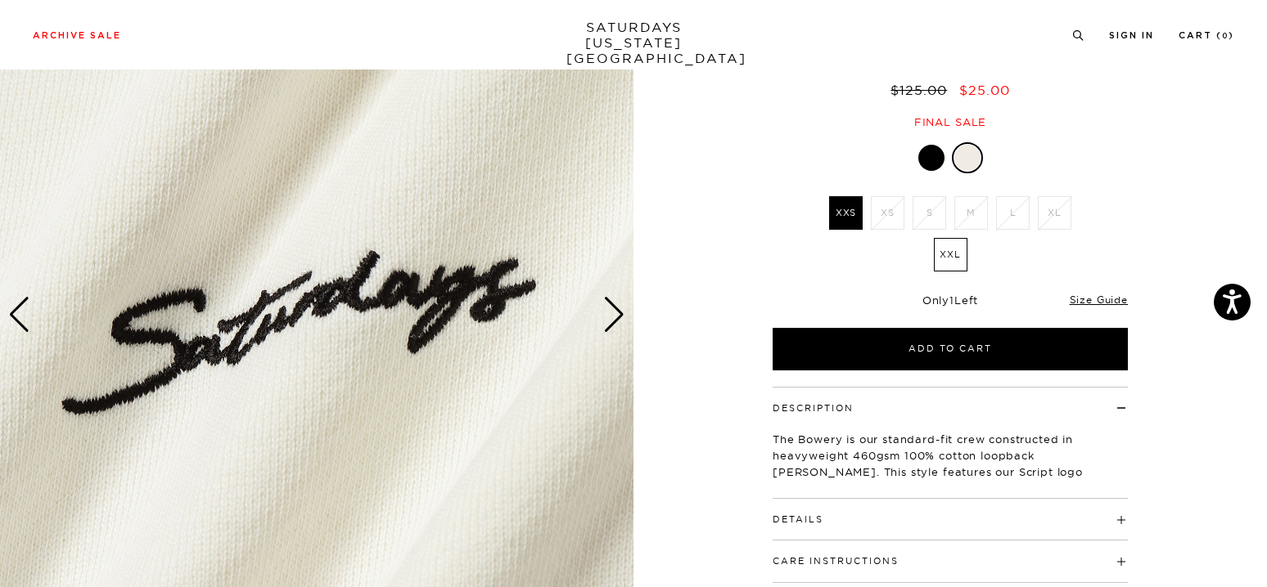
click at [619, 312] on div "Next slide" at bounding box center [614, 315] width 22 height 36
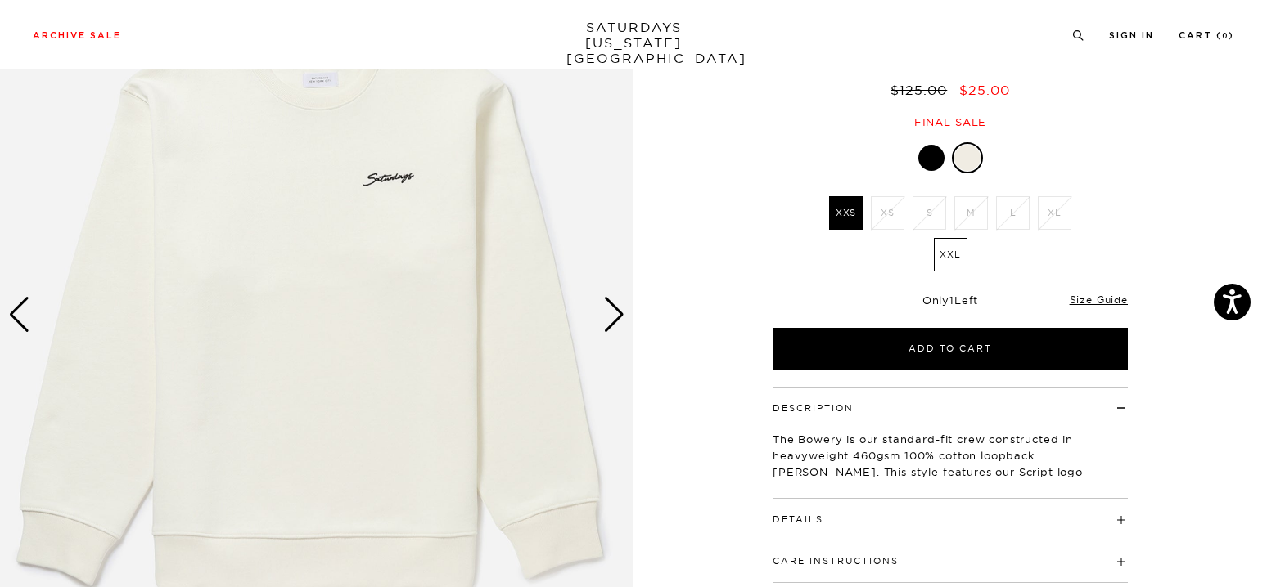
click at [608, 314] on div "Next slide" at bounding box center [614, 315] width 22 height 36
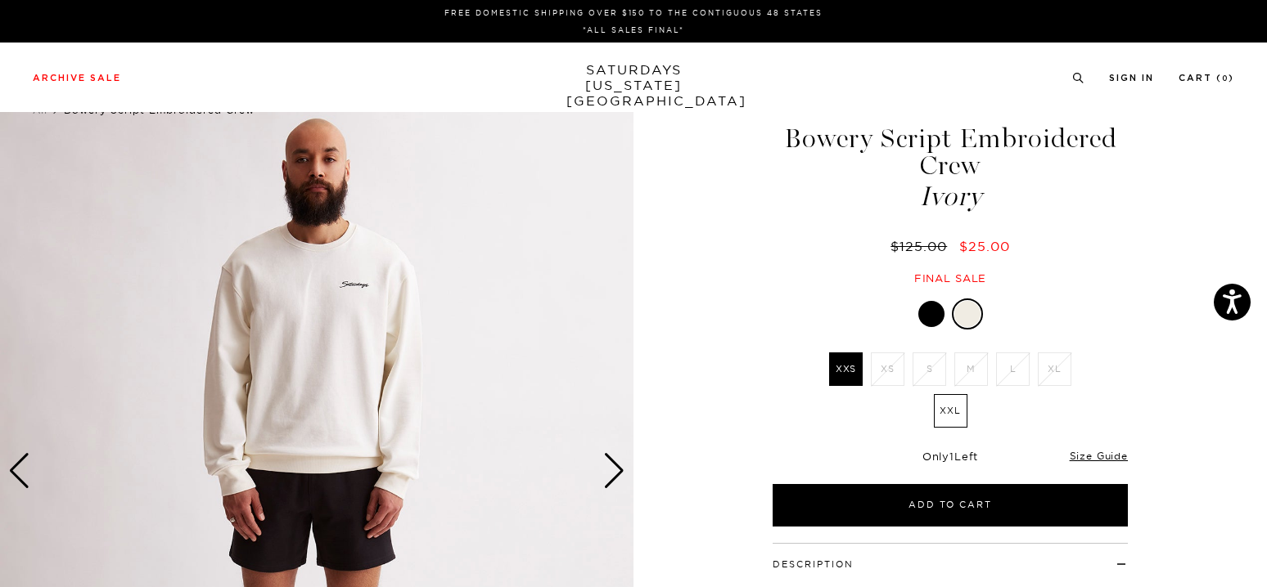
scroll to position [0, 0]
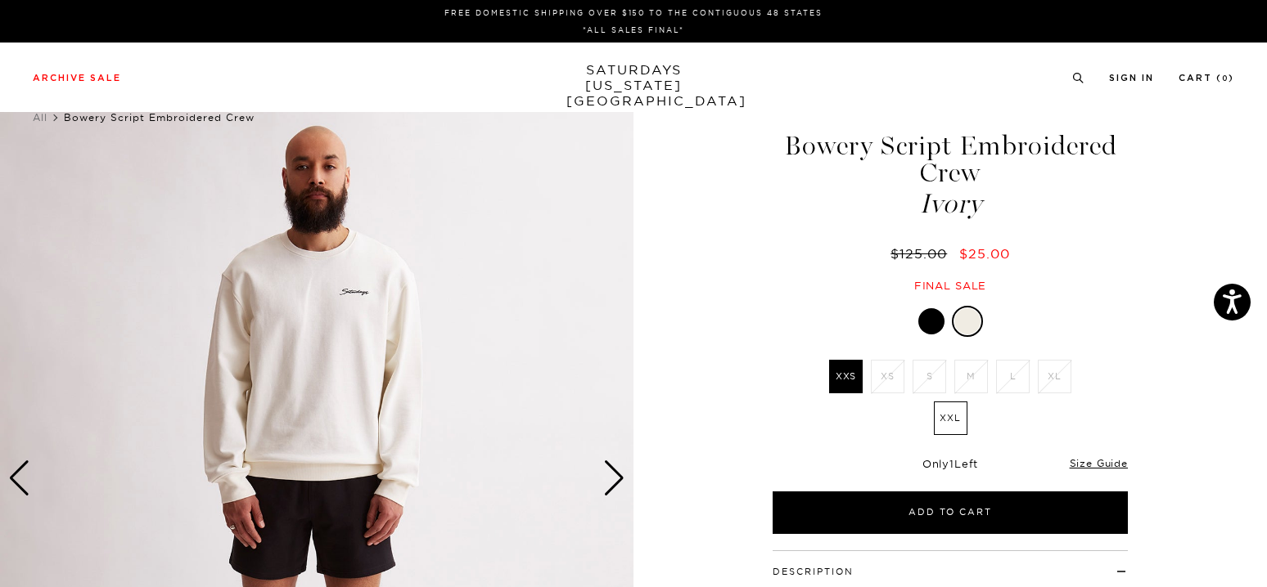
click at [613, 488] on div "Next slide" at bounding box center [614, 479] width 22 height 36
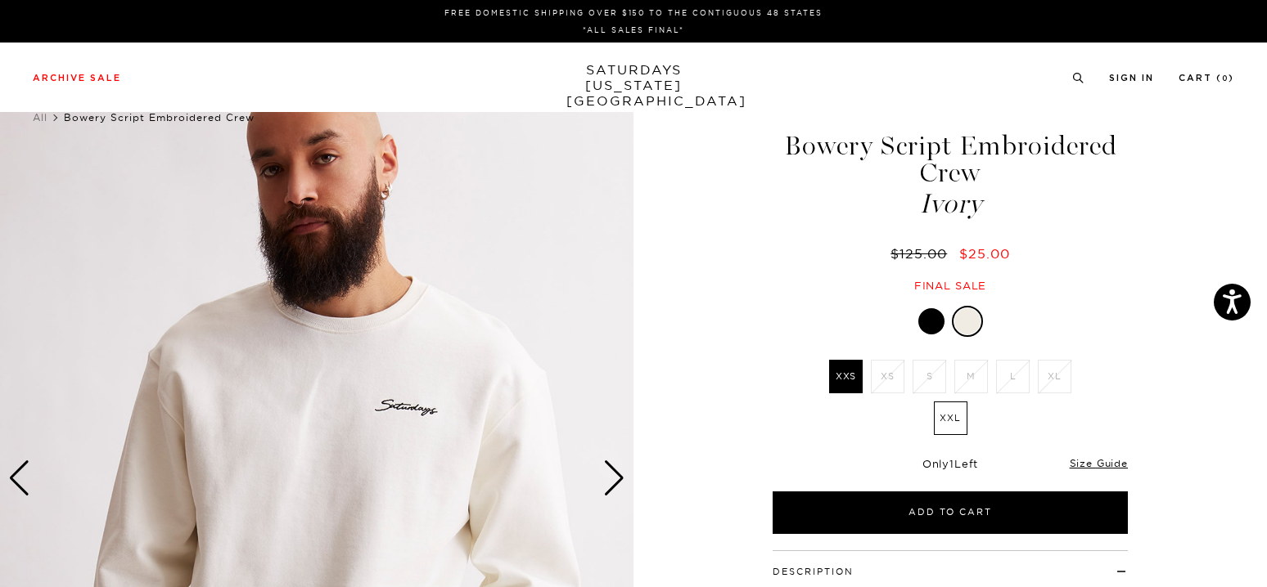
click at [613, 488] on div "Next slide" at bounding box center [614, 479] width 22 height 36
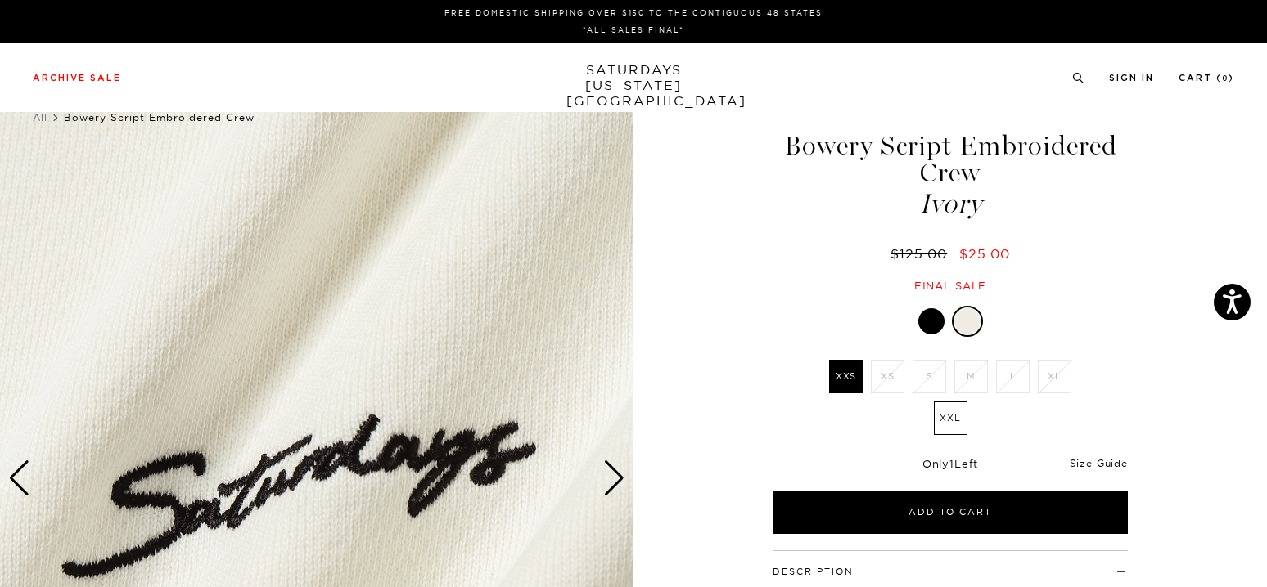
click at [613, 488] on div "Next slide" at bounding box center [614, 479] width 22 height 36
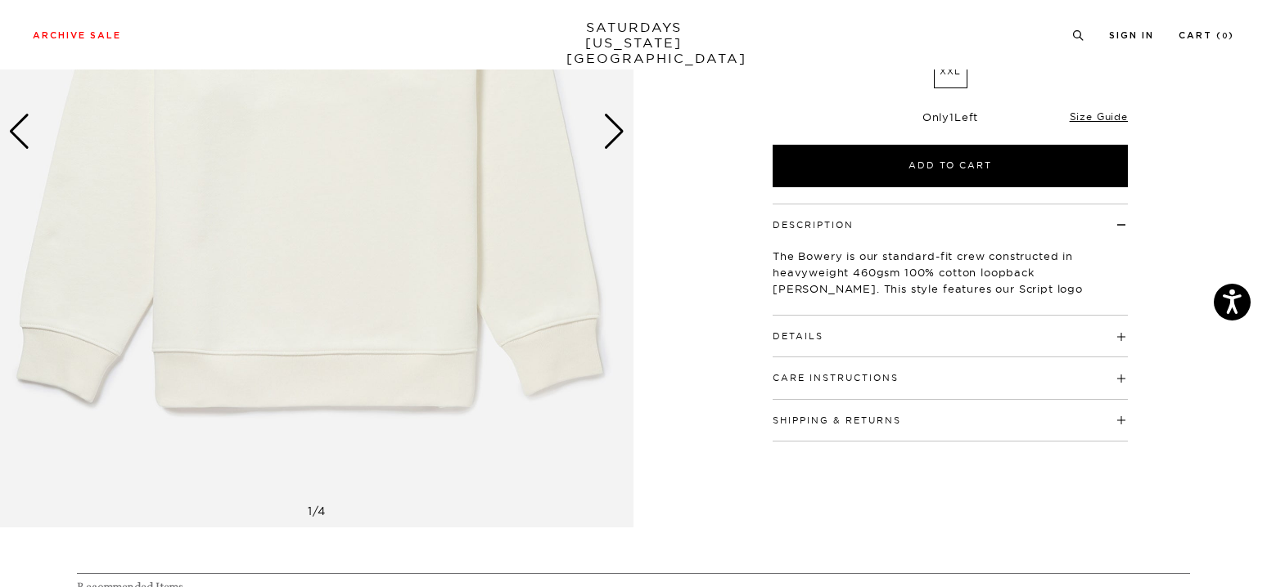
scroll to position [409, 0]
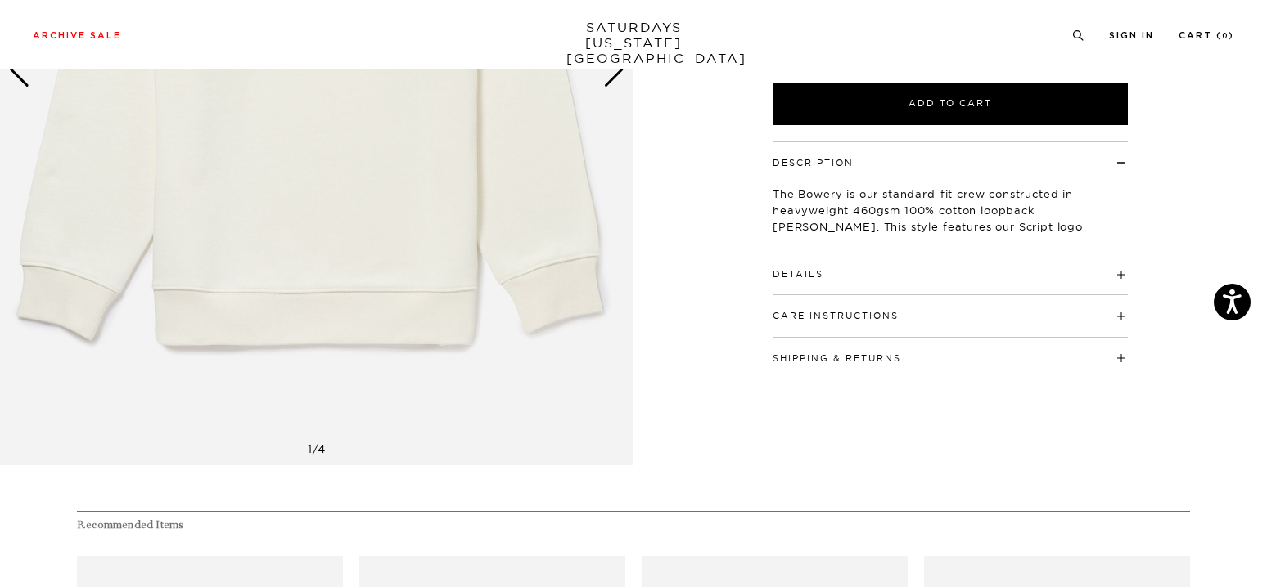
click at [812, 272] on button "Details" at bounding box center [797, 274] width 51 height 9
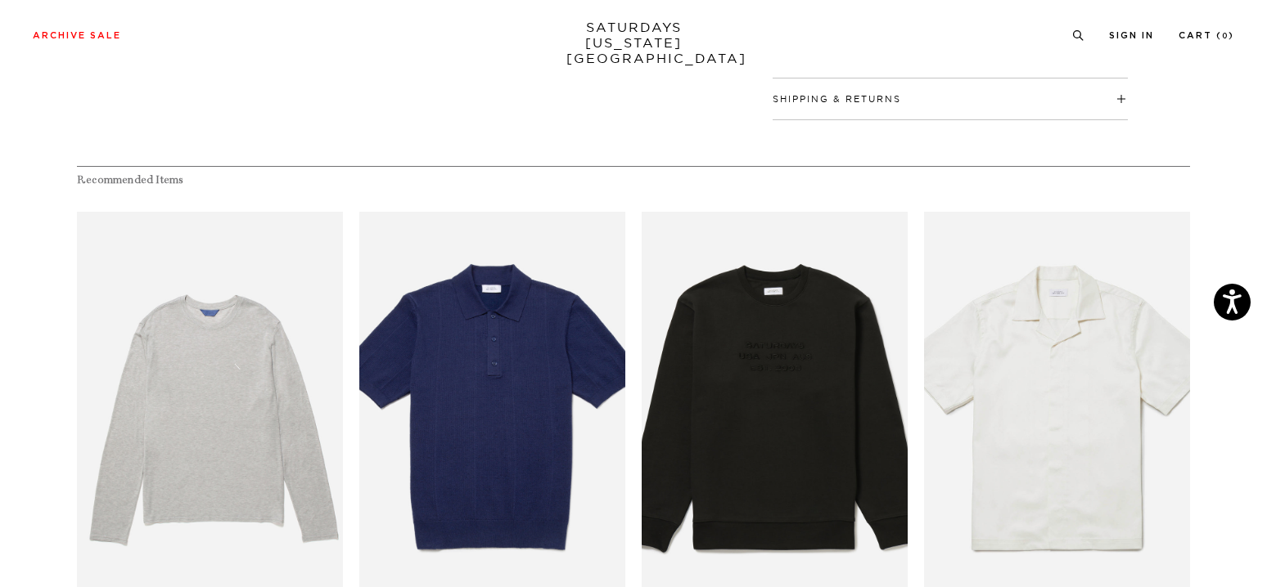
scroll to position [900, 0]
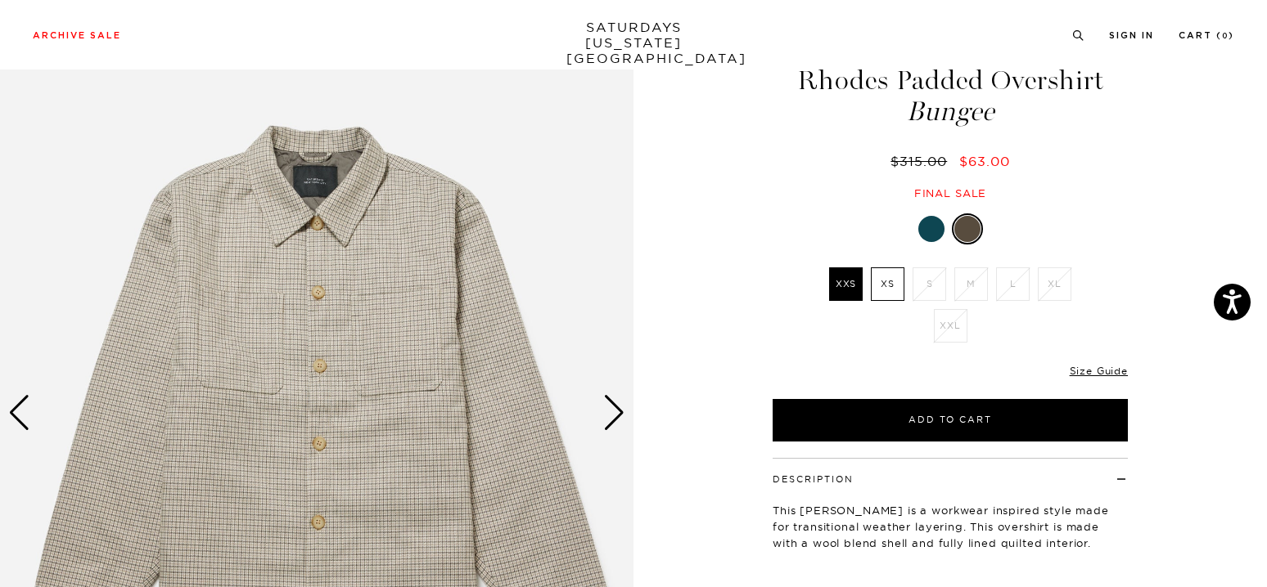
scroll to position [164, 0]
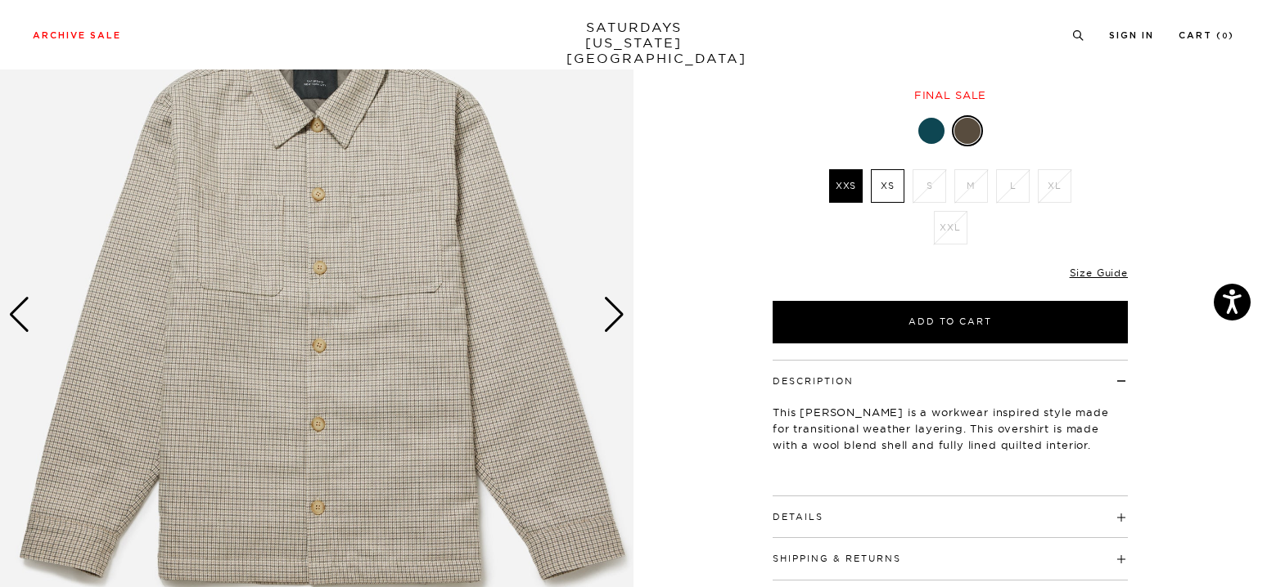
click at [934, 133] on div at bounding box center [931, 131] width 26 height 26
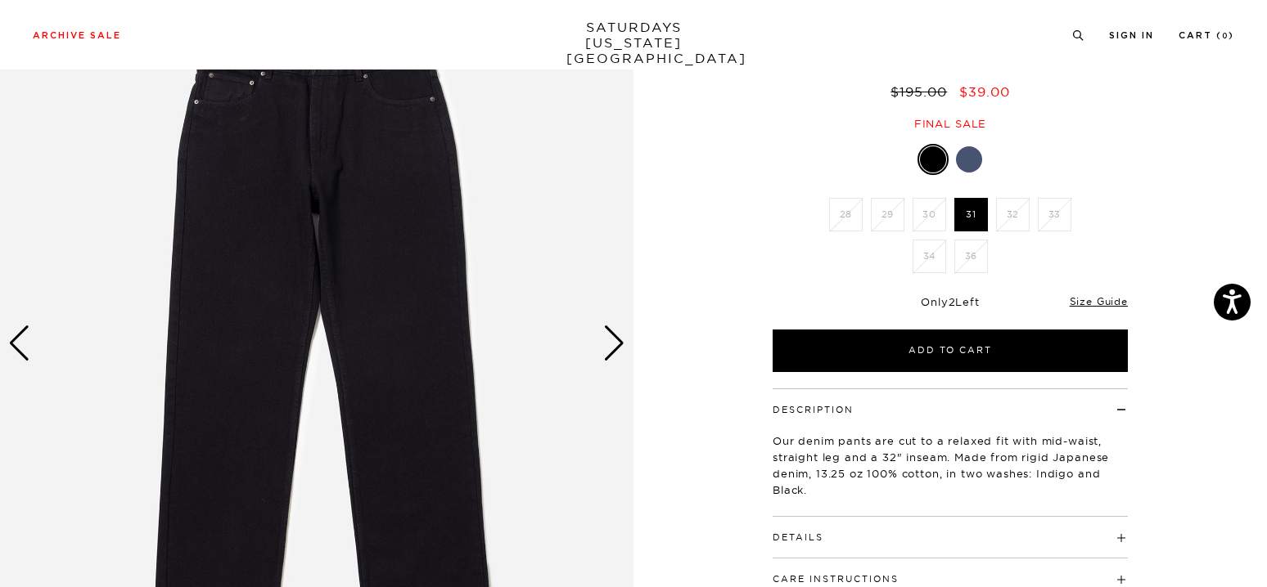
scroll to position [82, 0]
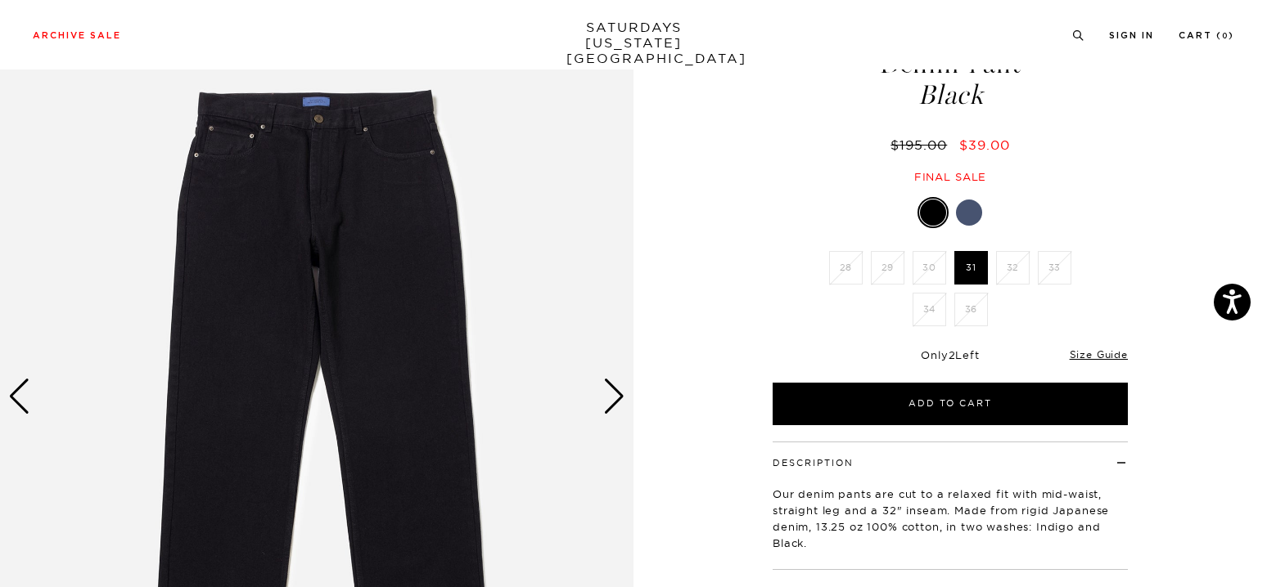
click at [975, 213] on div at bounding box center [969, 213] width 26 height 26
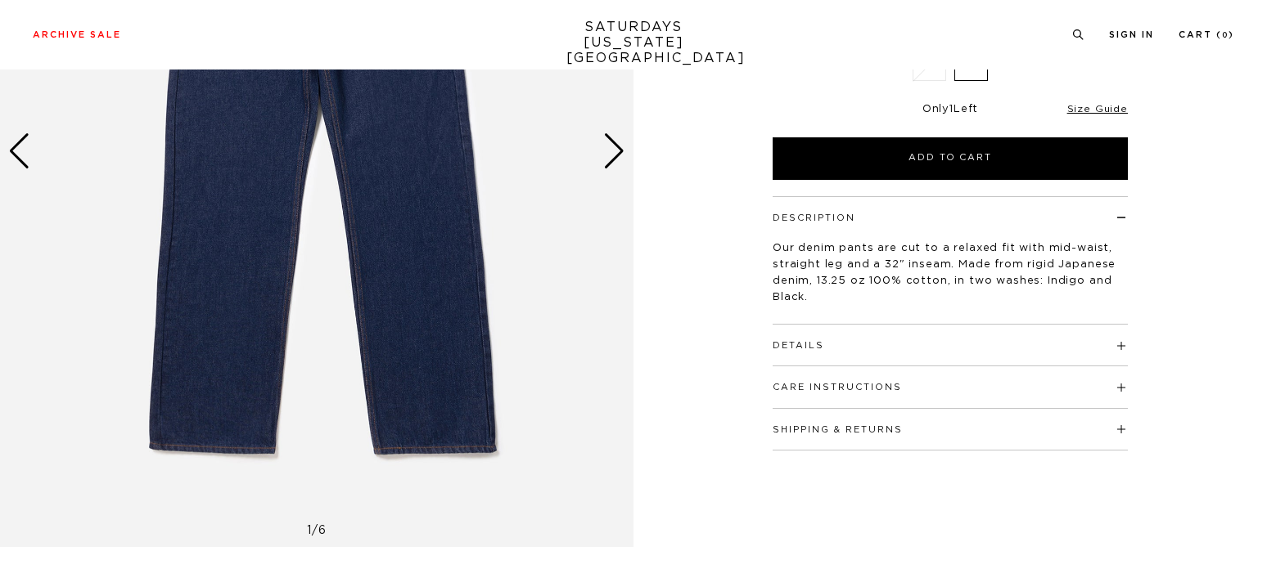
scroll to position [164, 0]
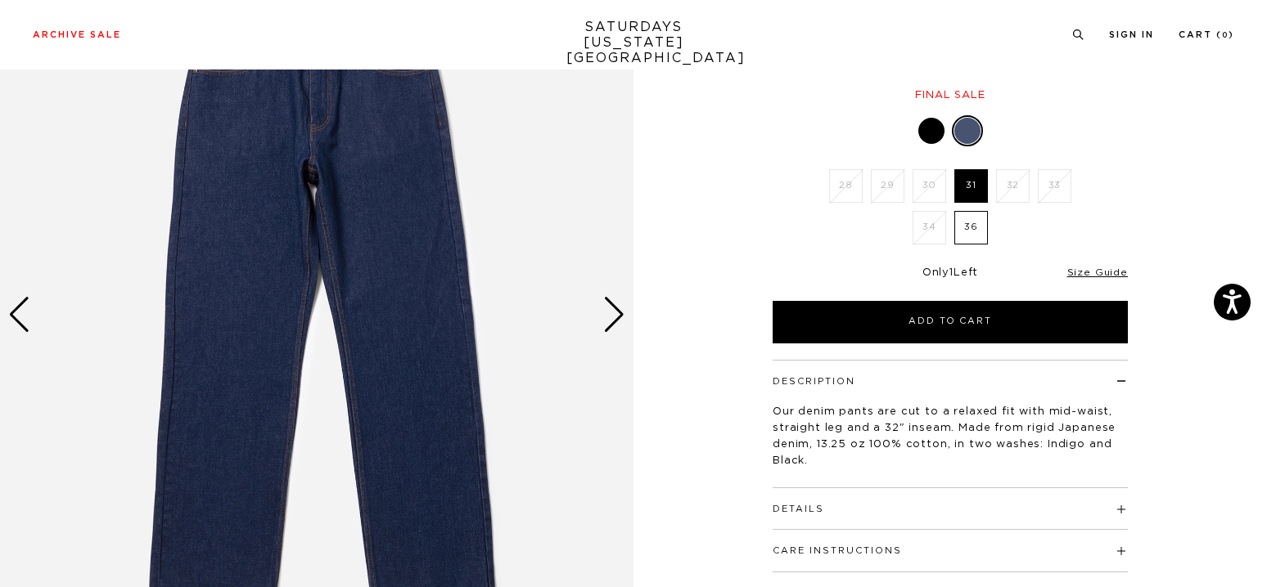
click at [608, 314] on div "Next slide" at bounding box center [614, 315] width 22 height 36
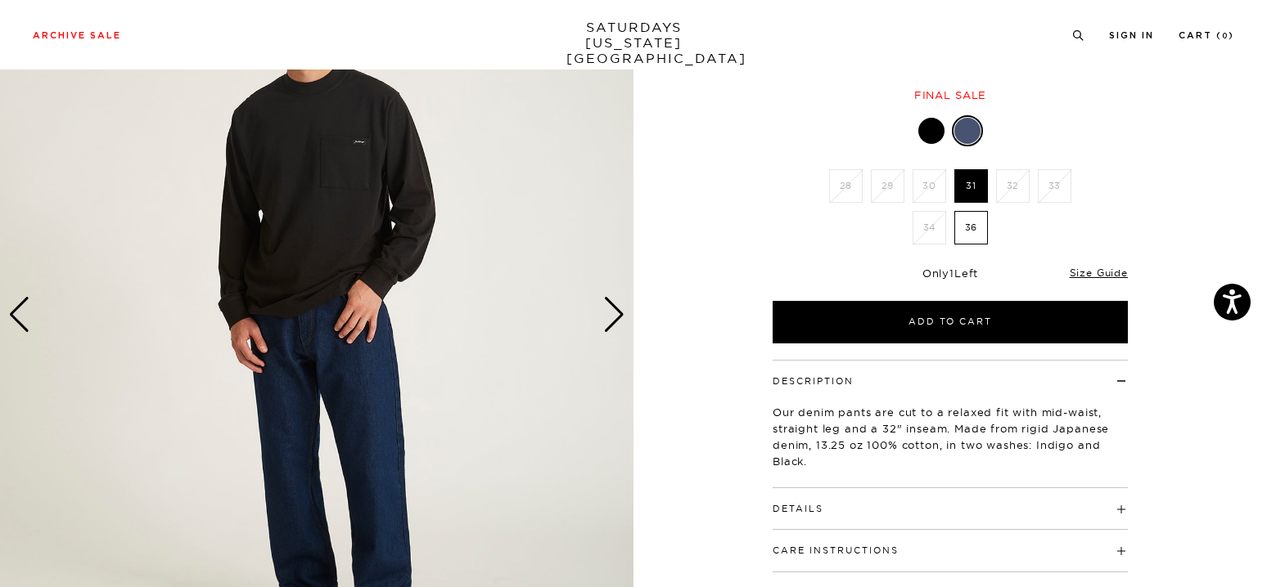
click at [619, 312] on div "Next slide" at bounding box center [614, 315] width 22 height 36
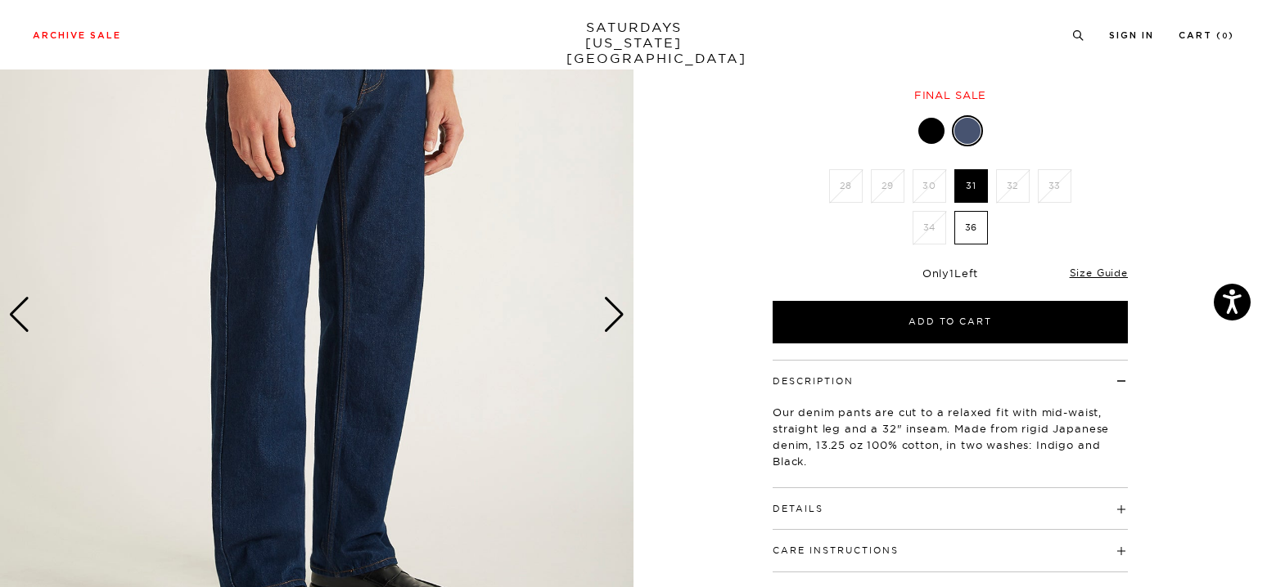
click at [619, 312] on div "Next slide" at bounding box center [614, 315] width 22 height 36
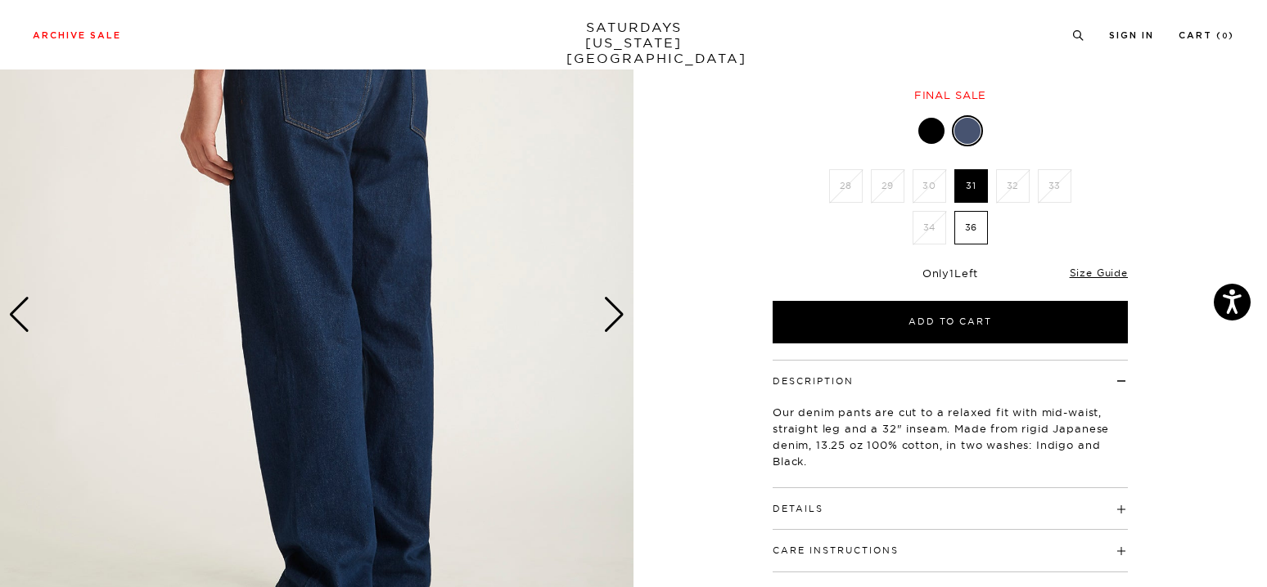
click at [927, 133] on div at bounding box center [931, 131] width 26 height 26
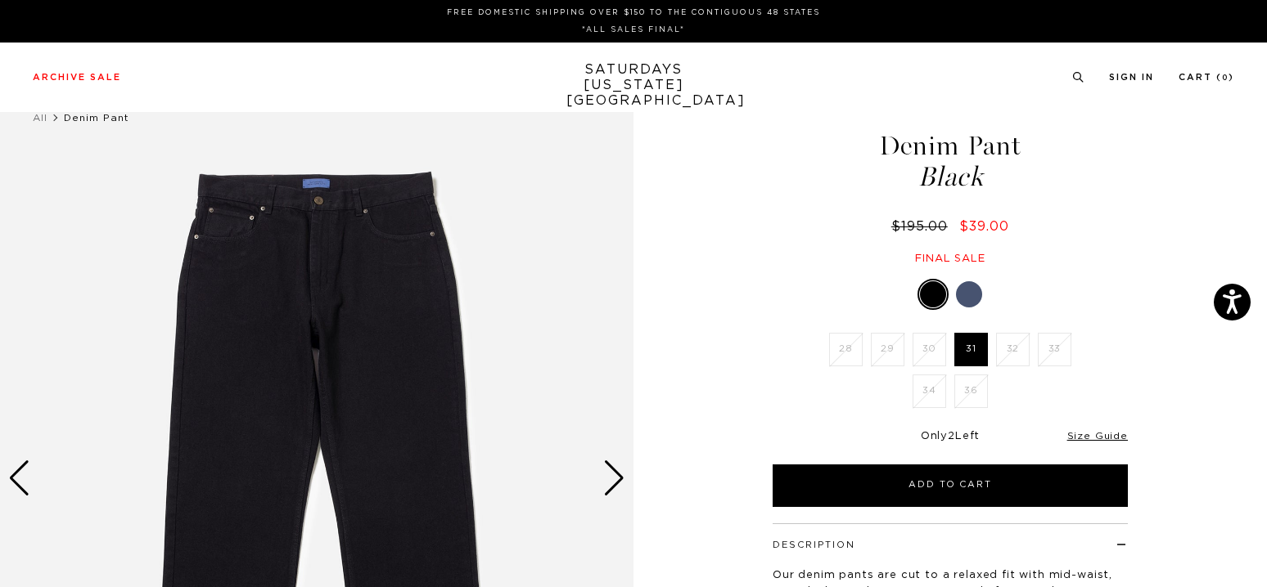
click at [605, 478] on div "Next slide" at bounding box center [614, 479] width 22 height 36
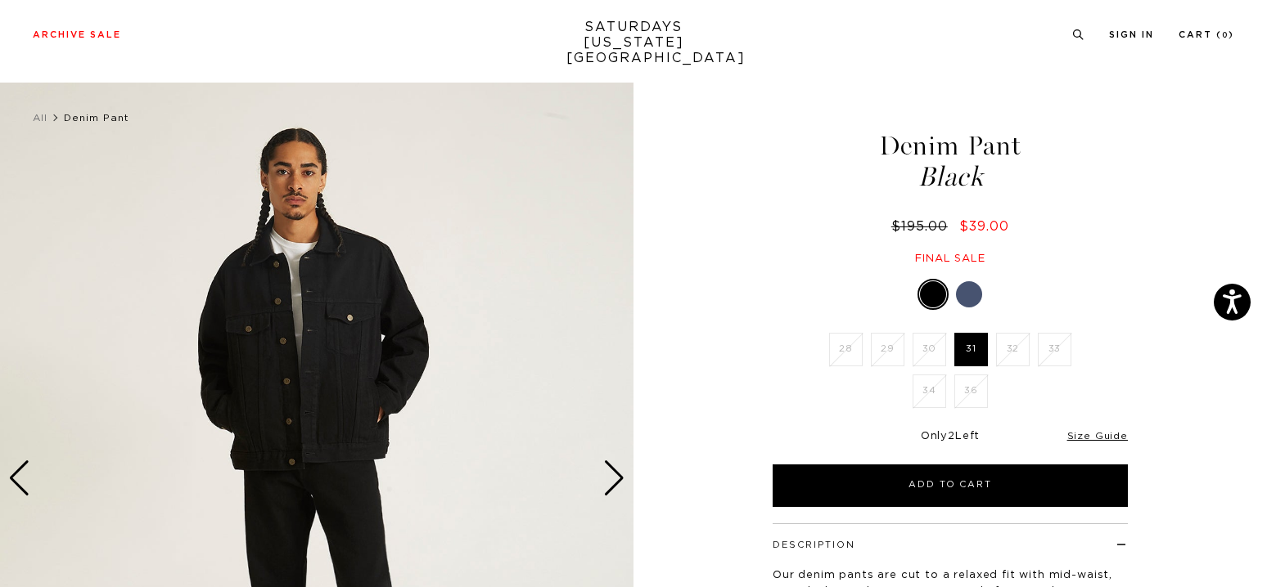
scroll to position [245, 0]
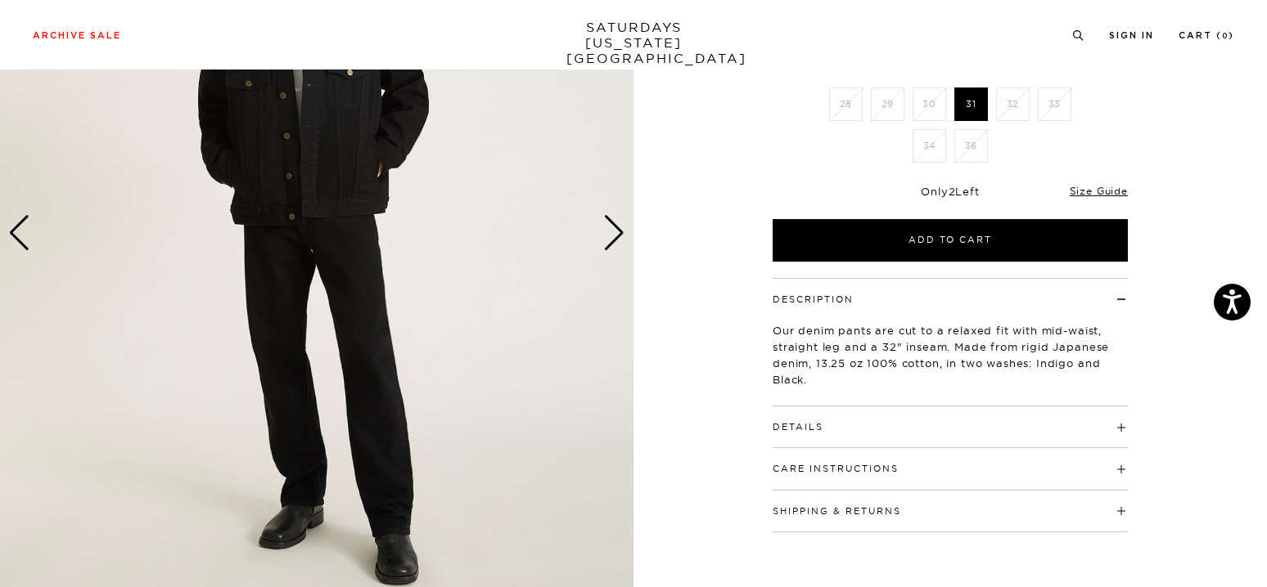
click at [613, 235] on div "Next slide" at bounding box center [614, 233] width 22 height 36
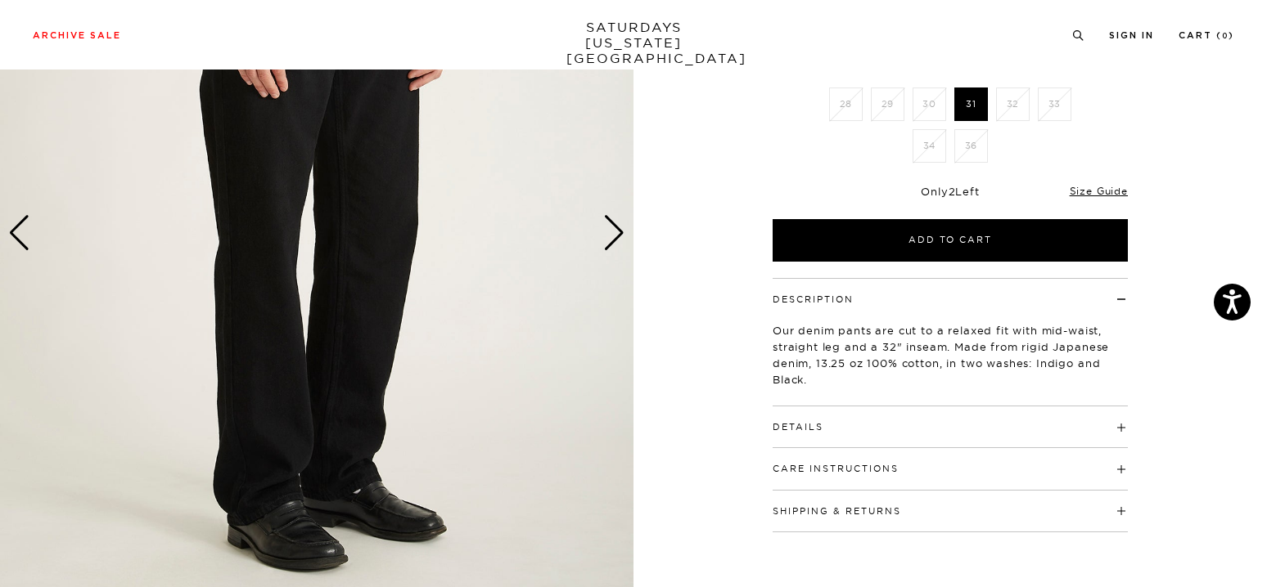
click at [613, 235] on div "Next slide" at bounding box center [614, 233] width 22 height 36
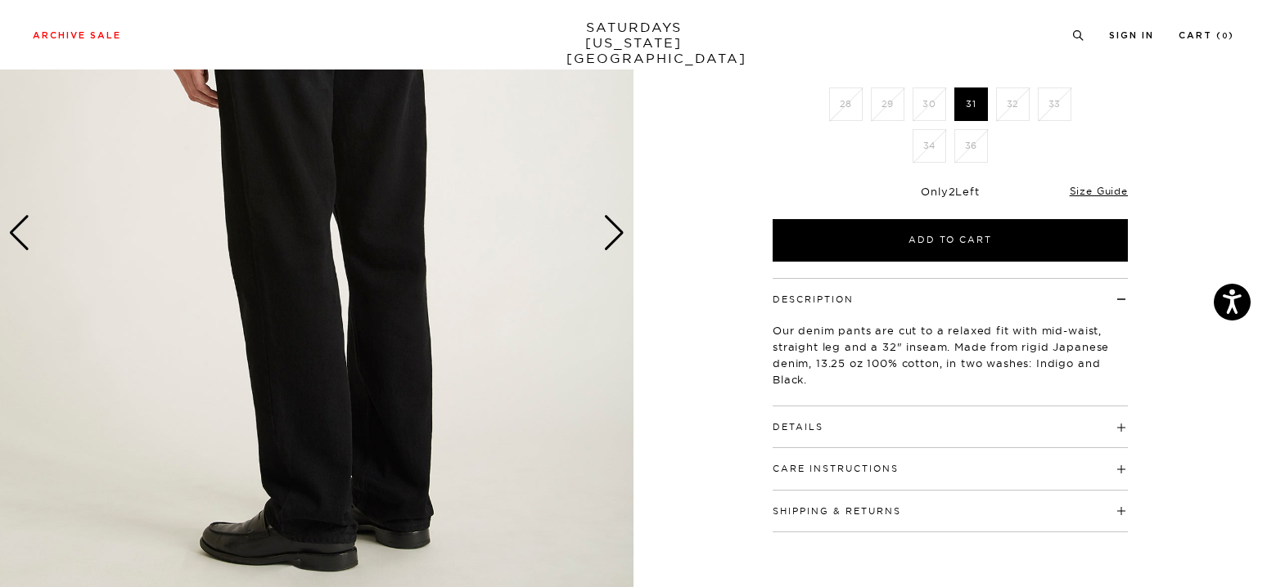
click at [613, 235] on div "Next slide" at bounding box center [614, 233] width 22 height 36
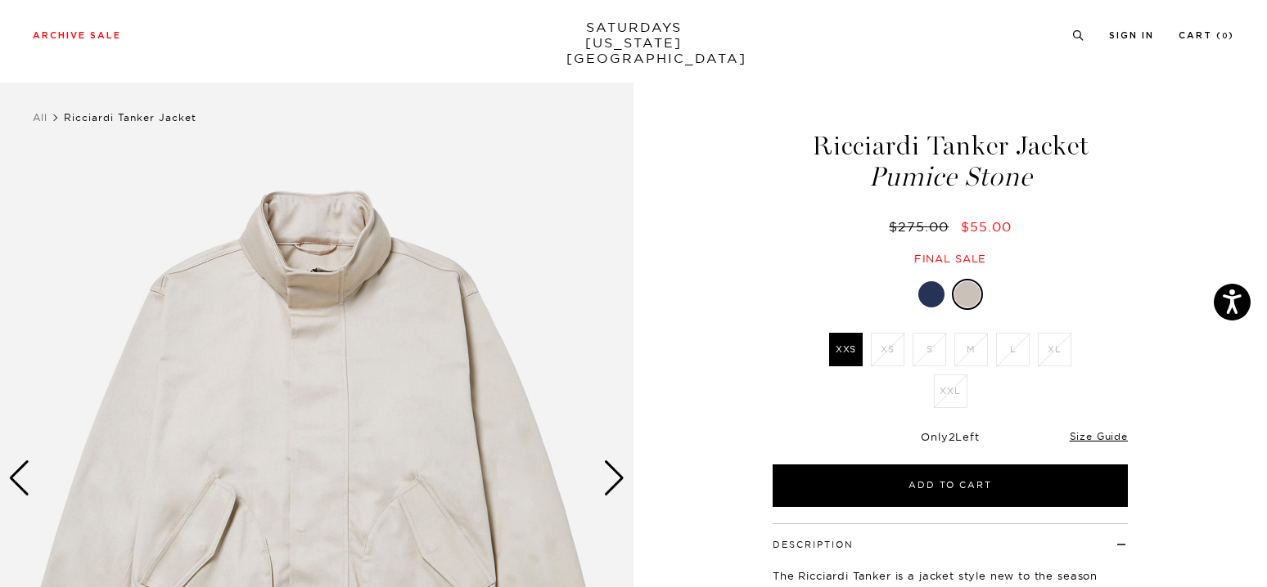
scroll to position [164, 0]
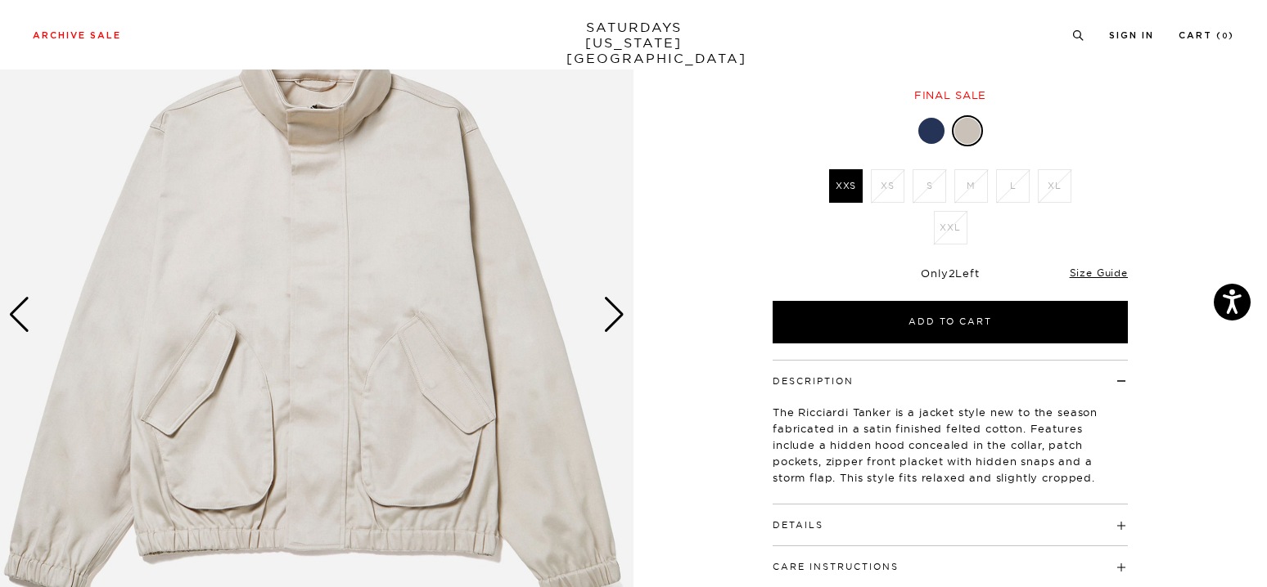
click at [605, 321] on div "Next slide" at bounding box center [614, 315] width 22 height 36
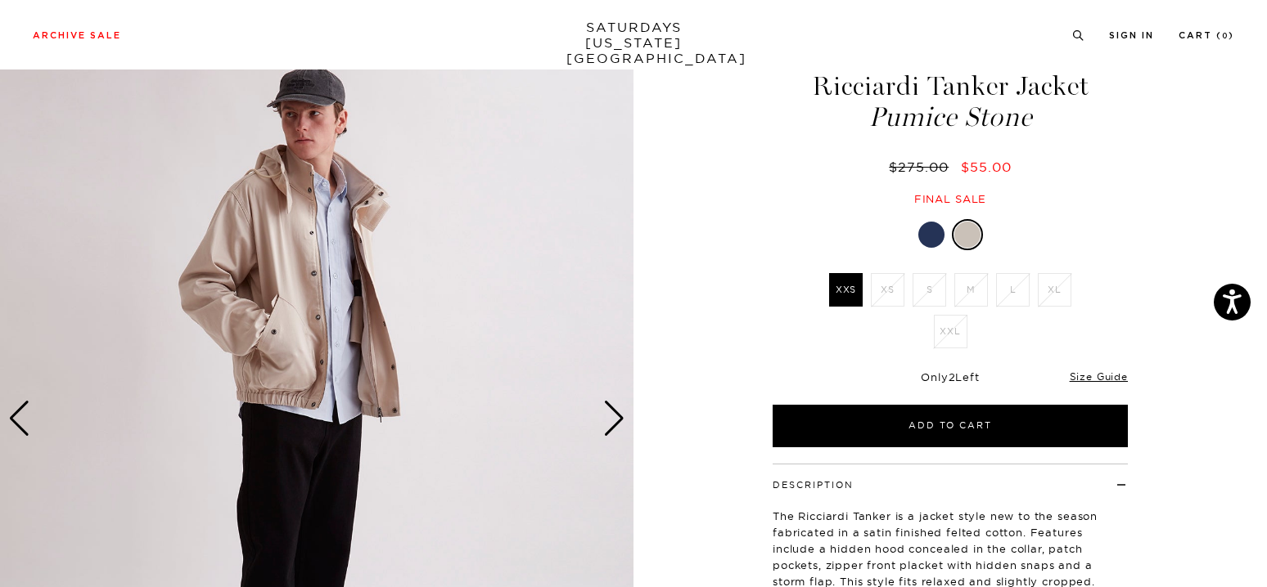
scroll to position [0, 0]
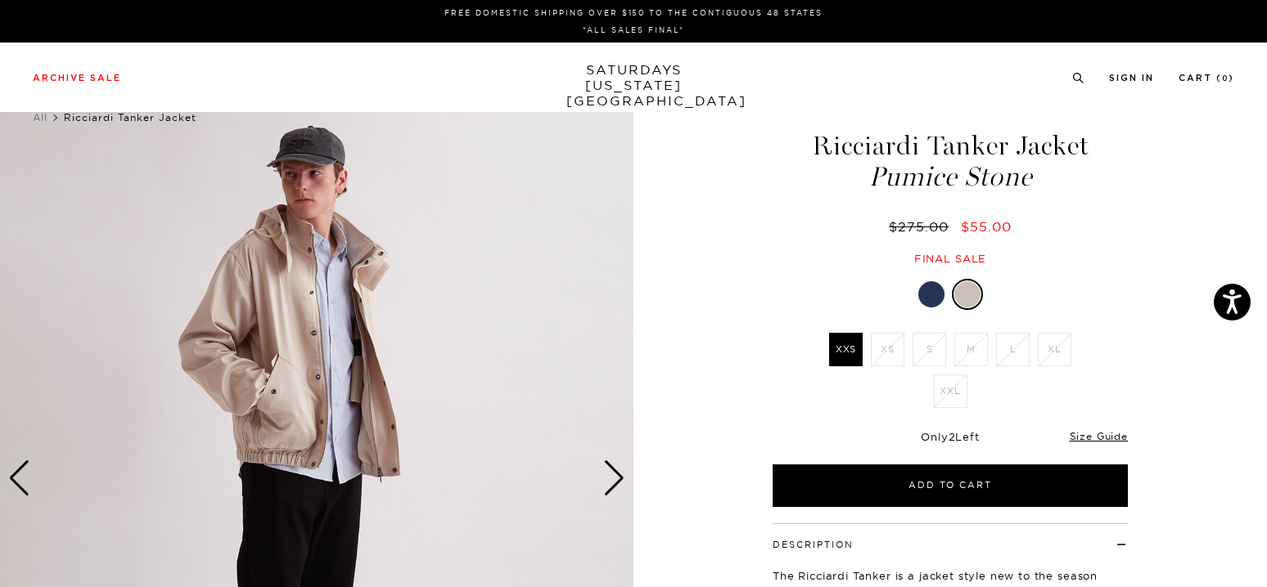
click at [613, 495] on div "Next slide" at bounding box center [614, 479] width 22 height 36
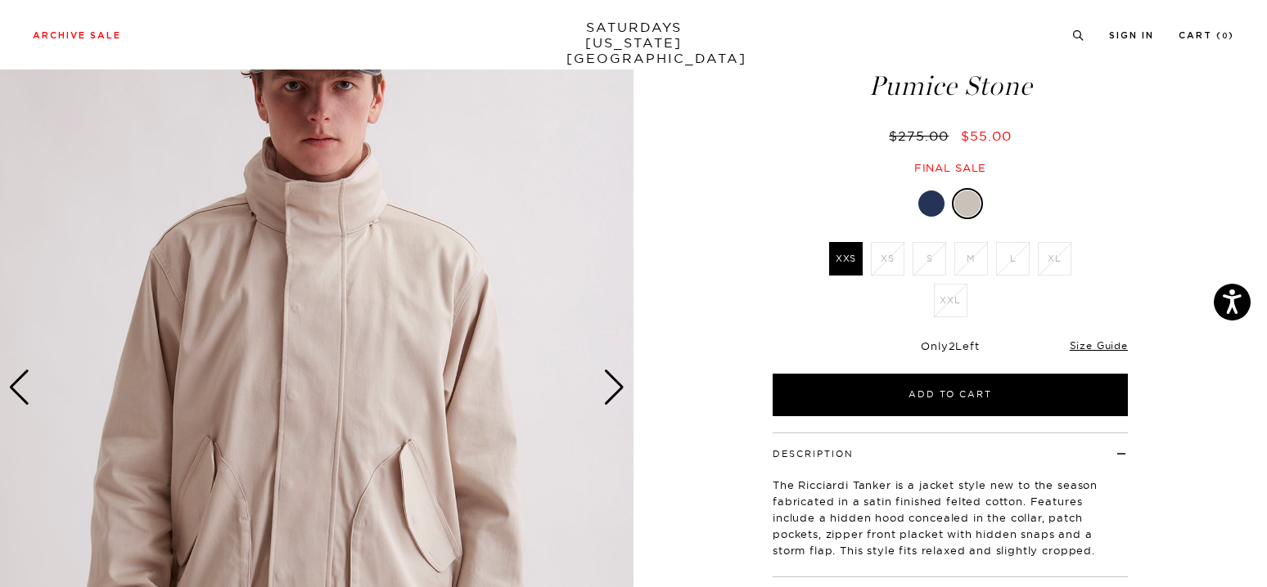
scroll to position [164, 0]
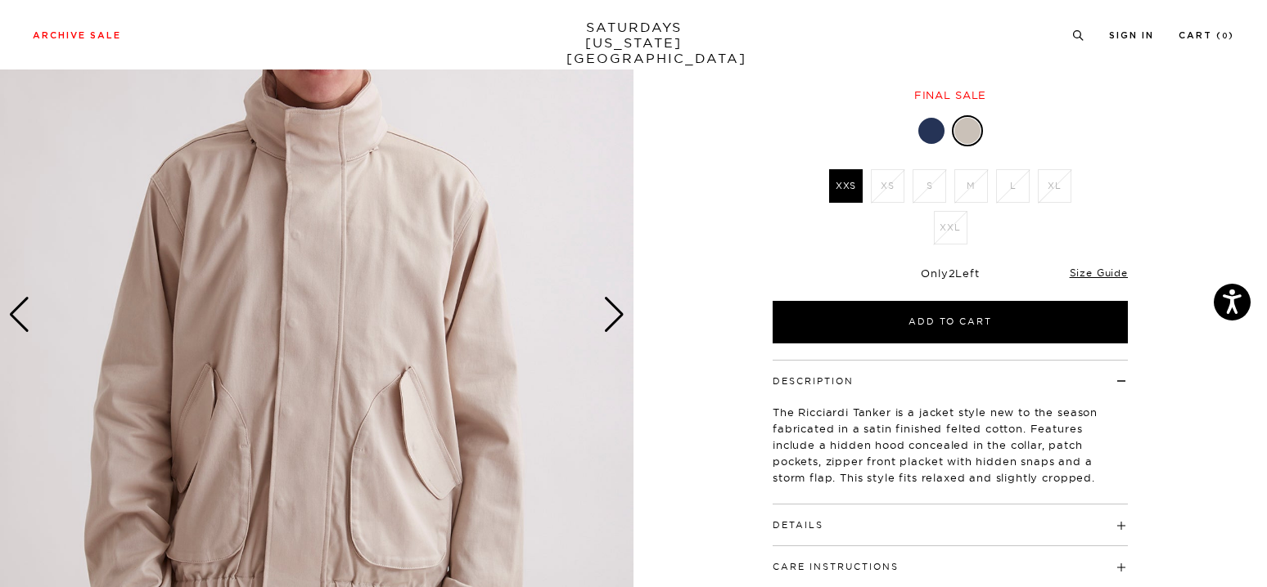
click at [617, 317] on div "Next slide" at bounding box center [614, 315] width 22 height 36
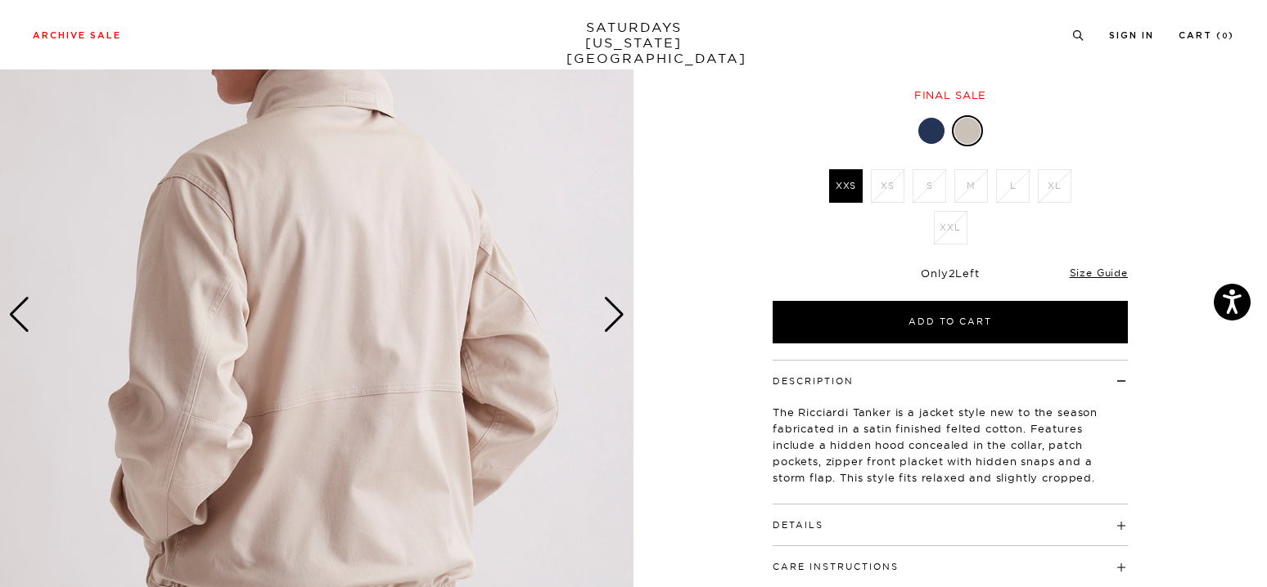
click at [617, 317] on div "Next slide" at bounding box center [614, 315] width 22 height 36
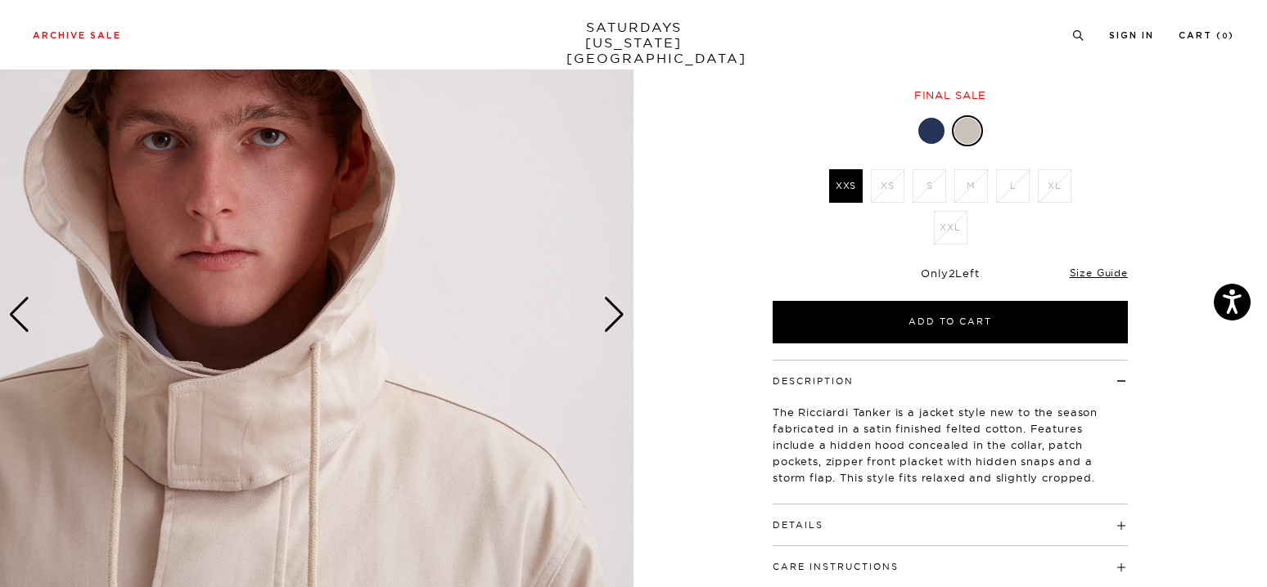
click at [617, 317] on div "Next slide" at bounding box center [614, 315] width 22 height 36
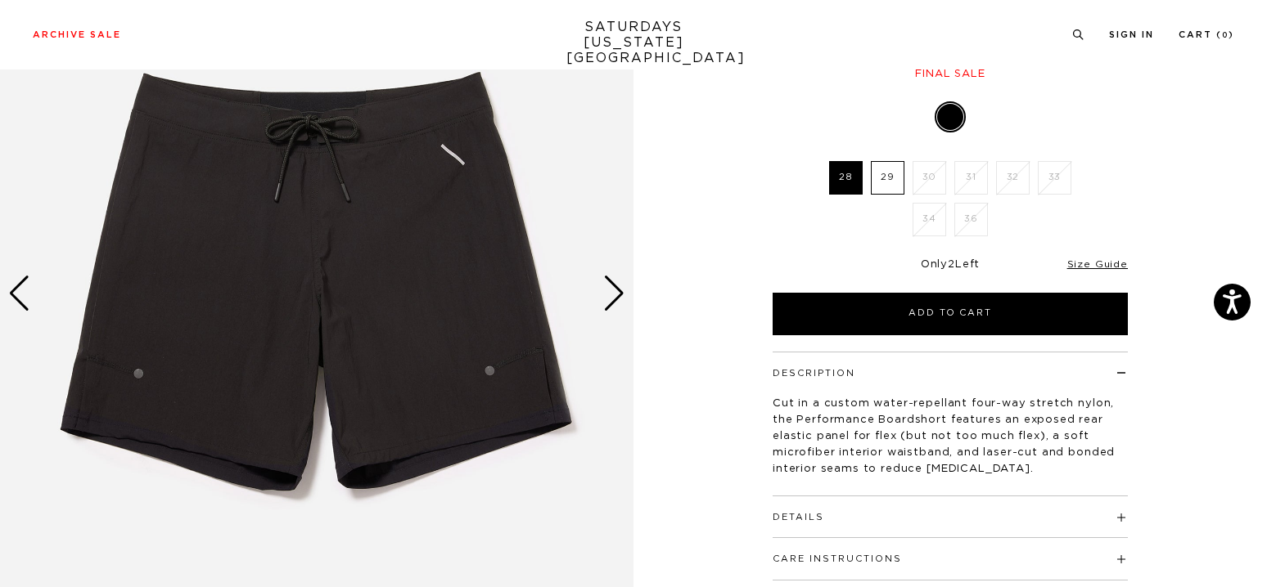
scroll to position [245, 0]
